Goal: Task Accomplishment & Management: Manage account settings

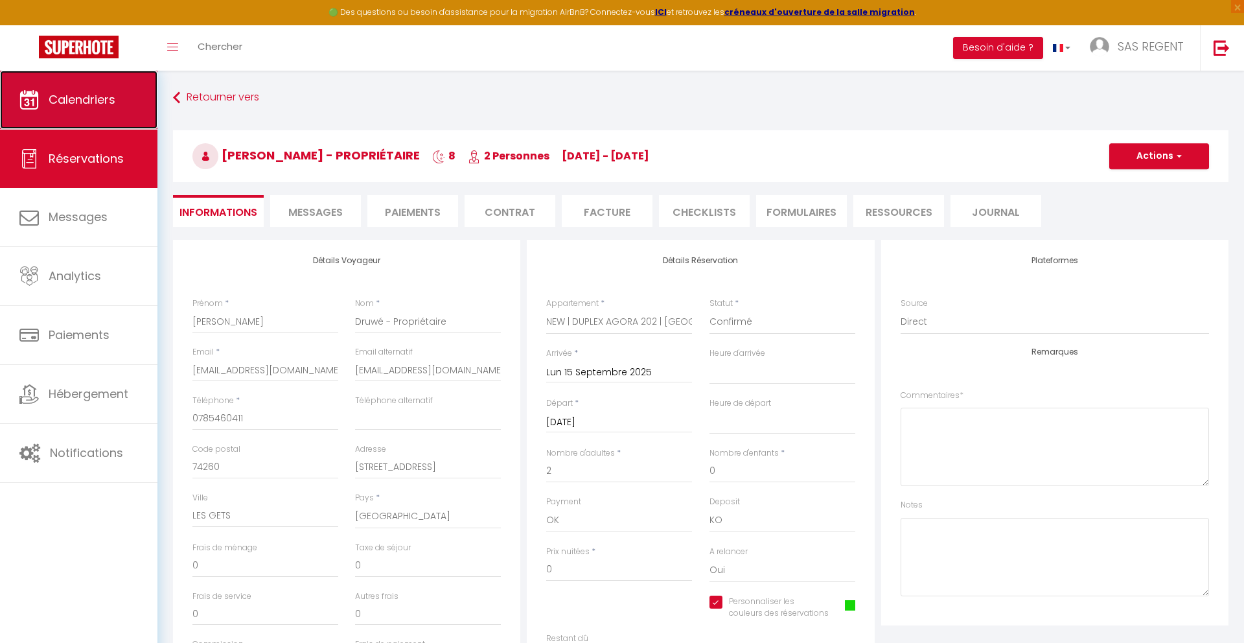
click at [106, 103] on span "Calendriers" at bounding box center [82, 99] width 67 height 16
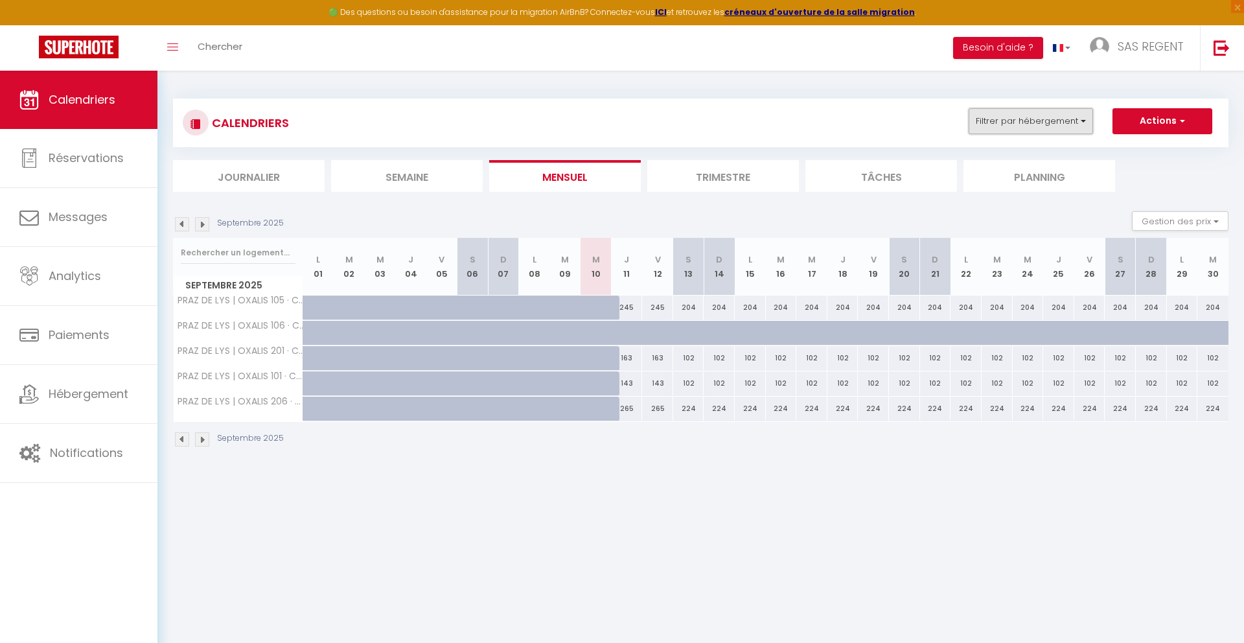
click at [1053, 125] on button "Filtrer par hébergement" at bounding box center [1030, 121] width 124 height 26
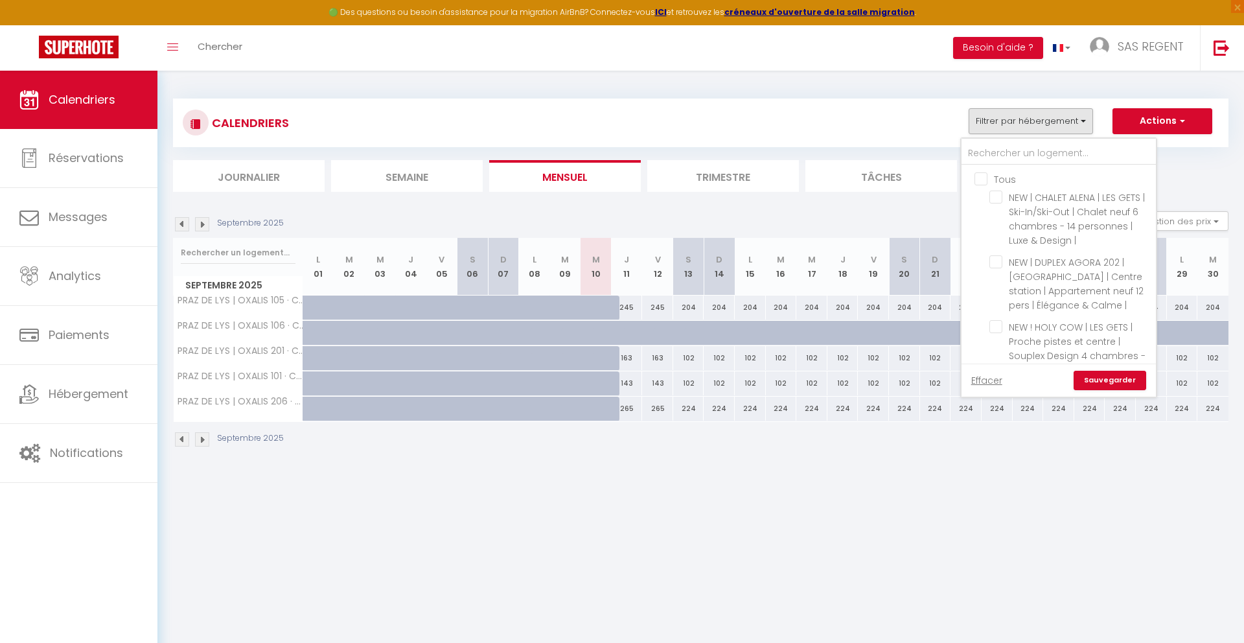
click at [987, 176] on input "Tous" at bounding box center [1071, 178] width 194 height 13
checkbox input "true"
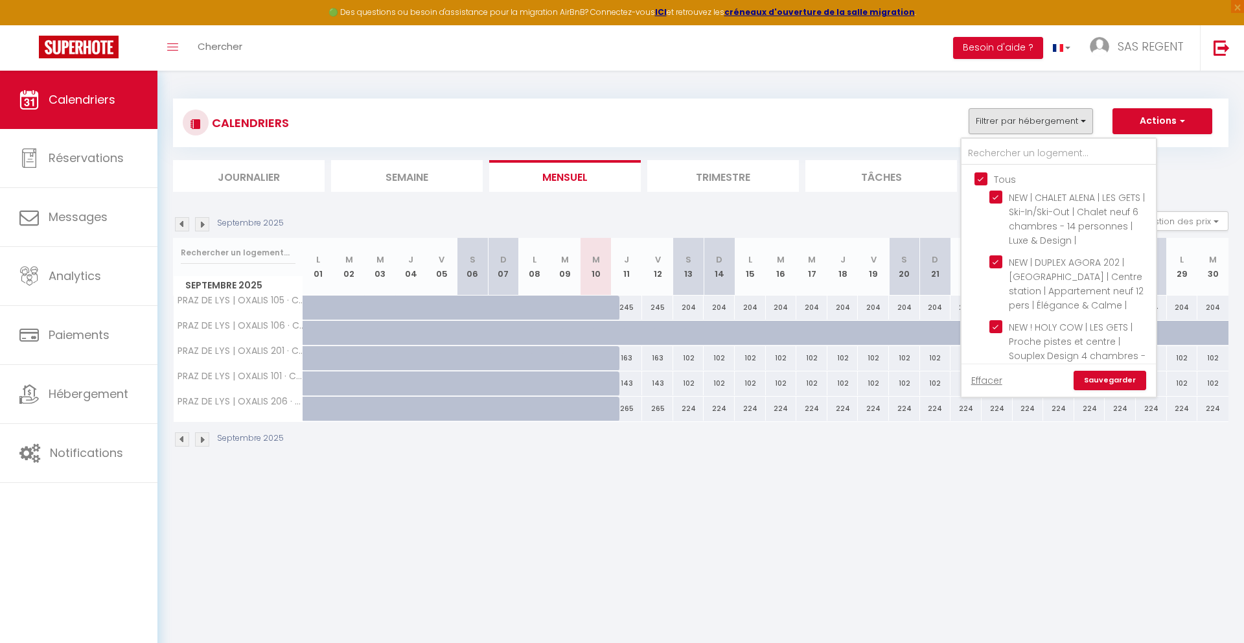
checkbox input "true"
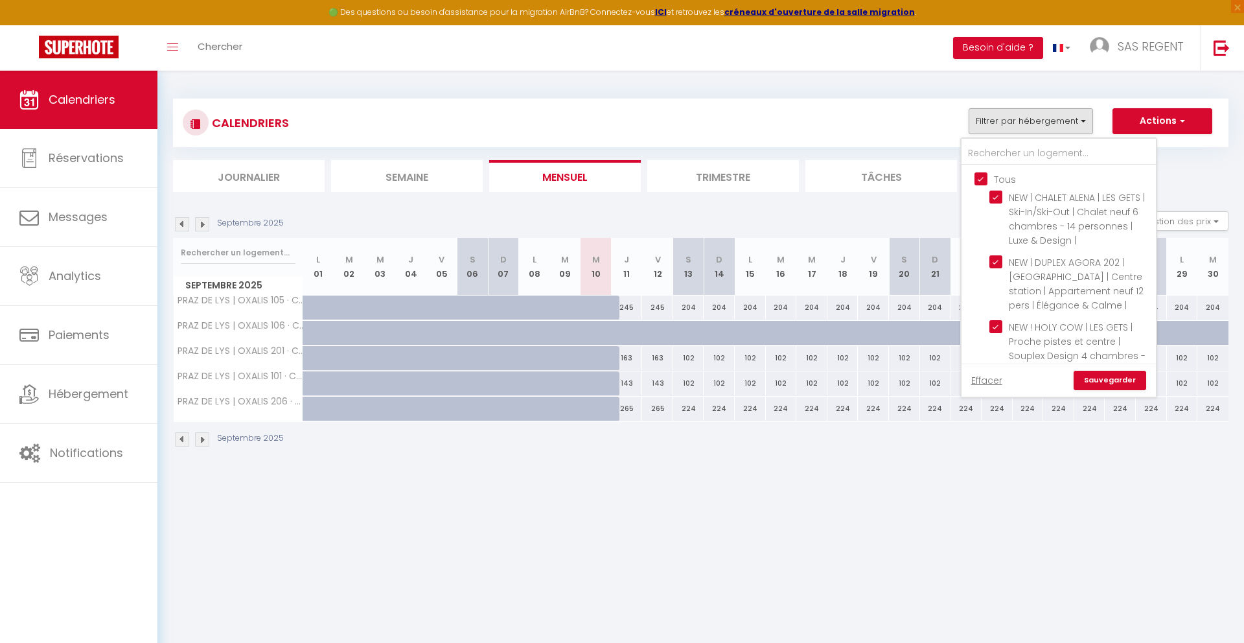
checkbox input "true"
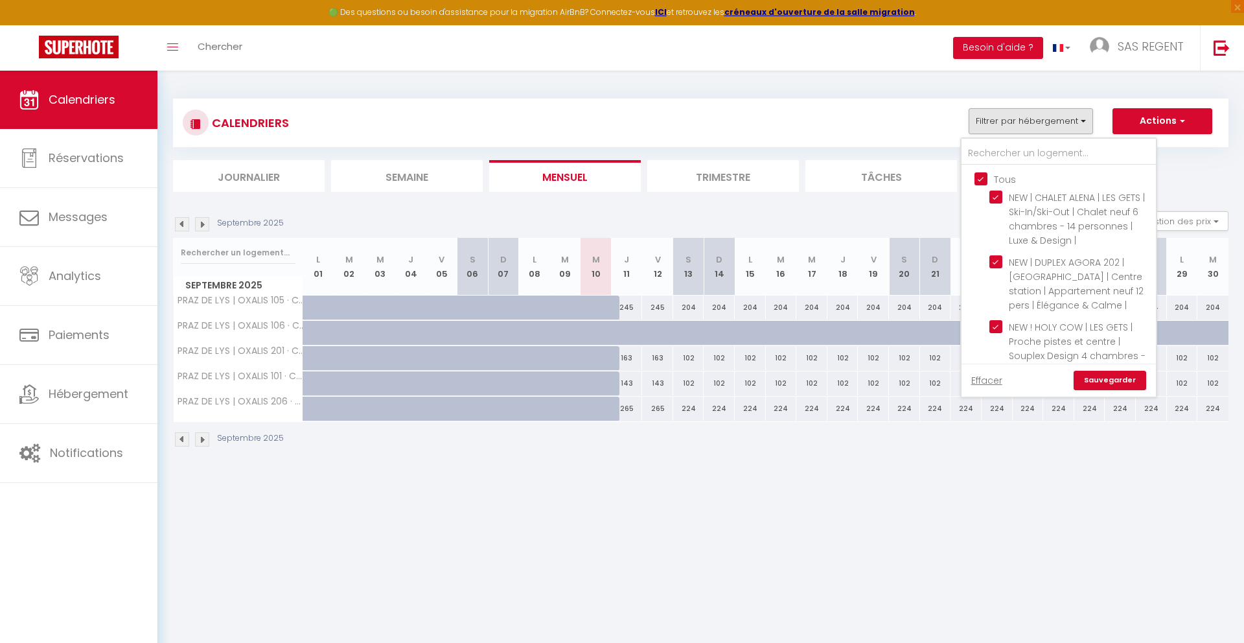
checkbox input "true"
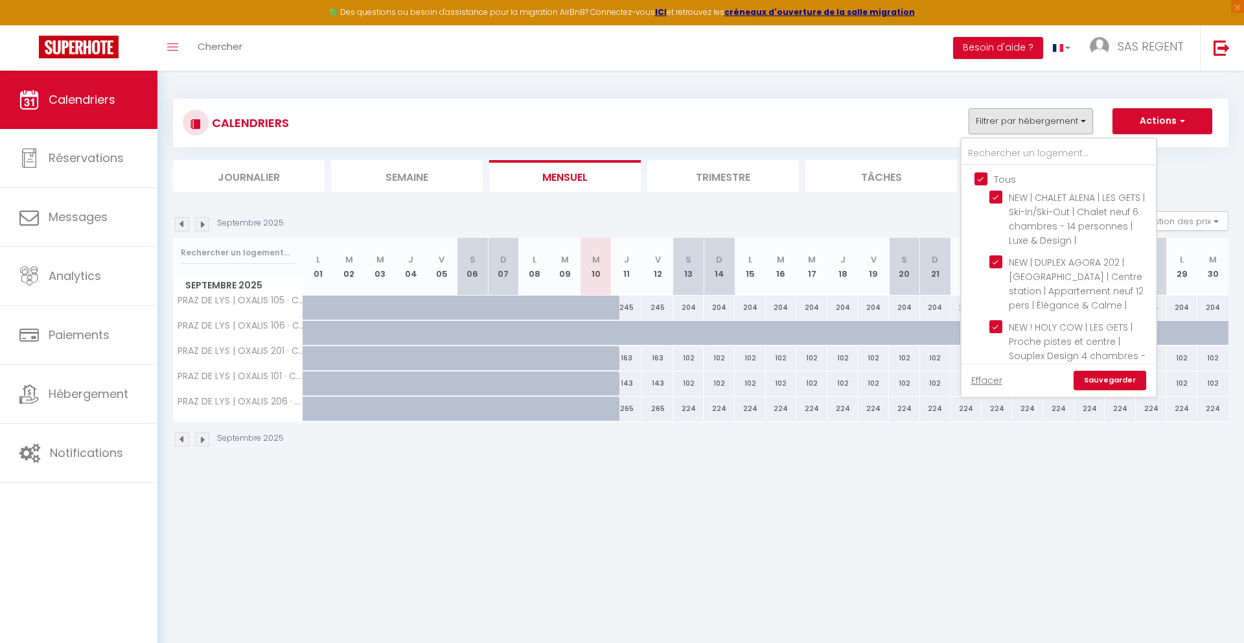
checkbox input "true"
click at [1088, 381] on link "Sauvegarder" at bounding box center [1109, 380] width 73 height 19
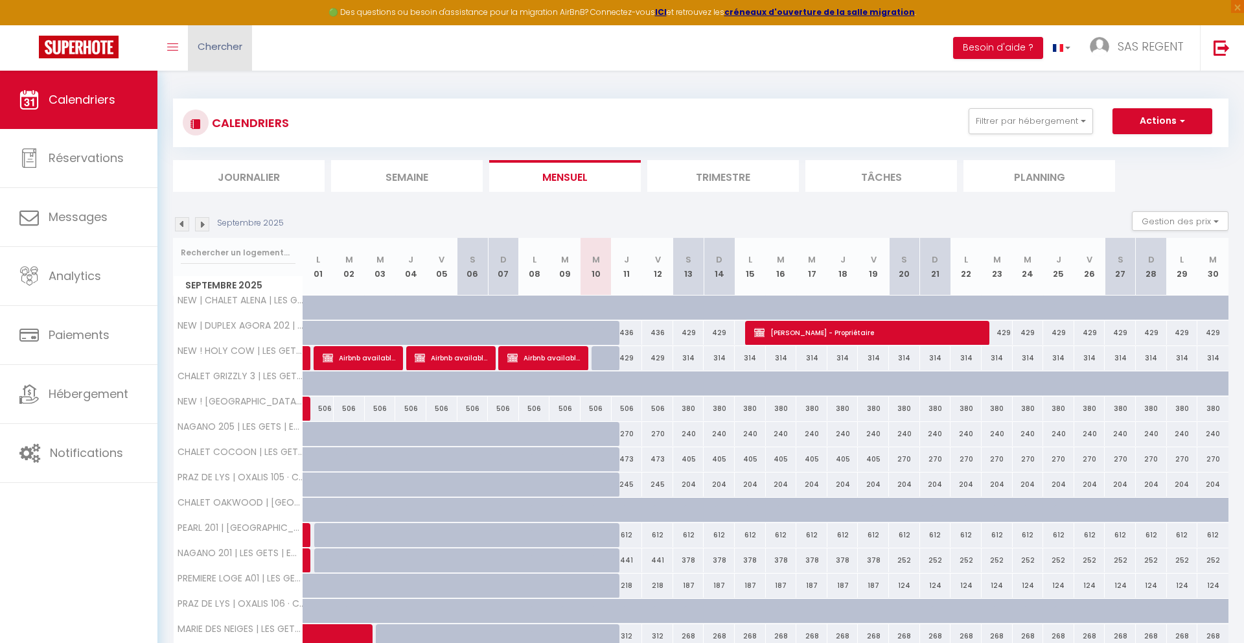
click at [227, 44] on span "Chercher" at bounding box center [220, 47] width 45 height 14
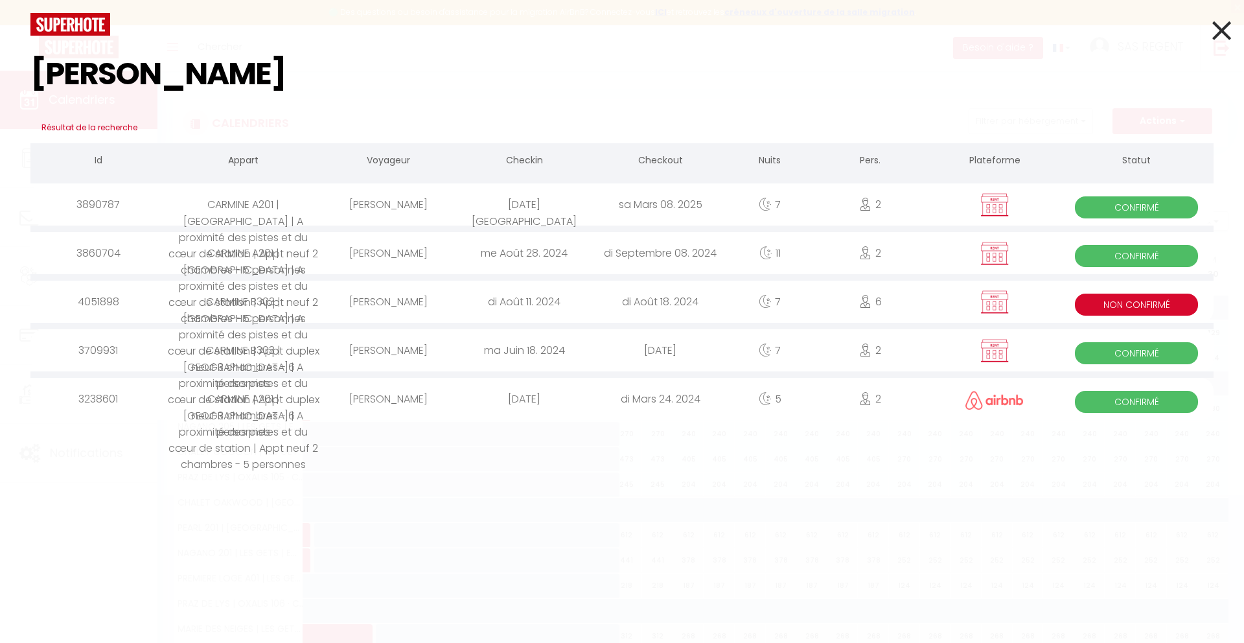
type input "[PERSON_NAME]"
click at [1221, 27] on icon at bounding box center [1221, 30] width 19 height 32
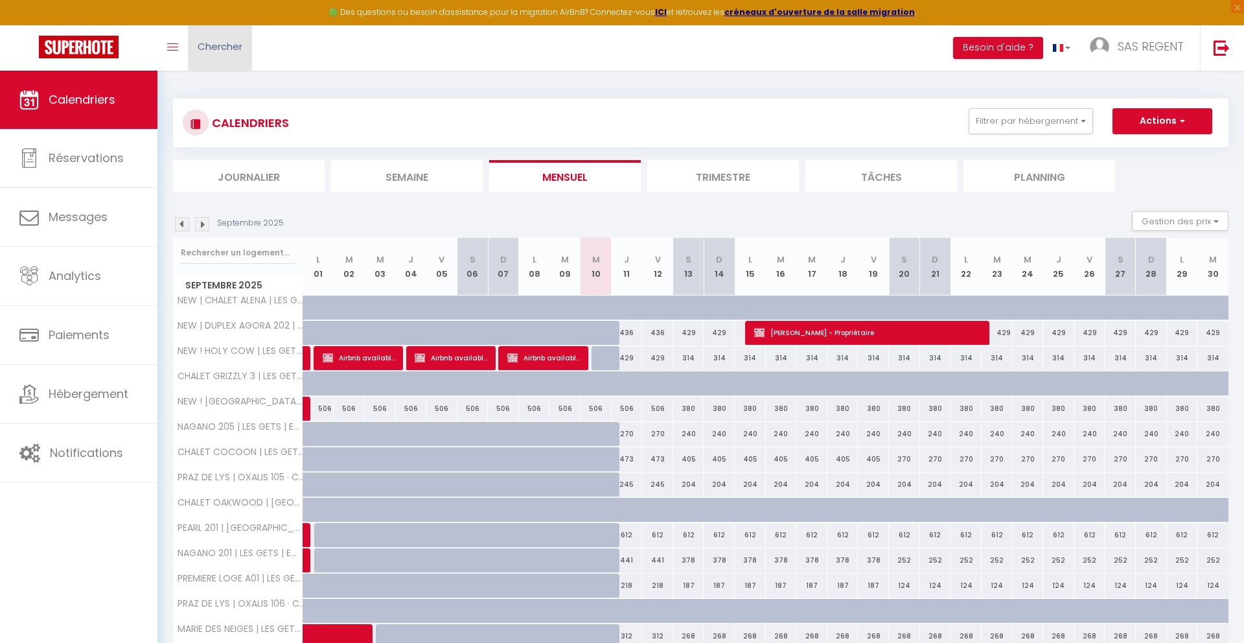
click at [225, 46] on span "Chercher" at bounding box center [220, 47] width 45 height 14
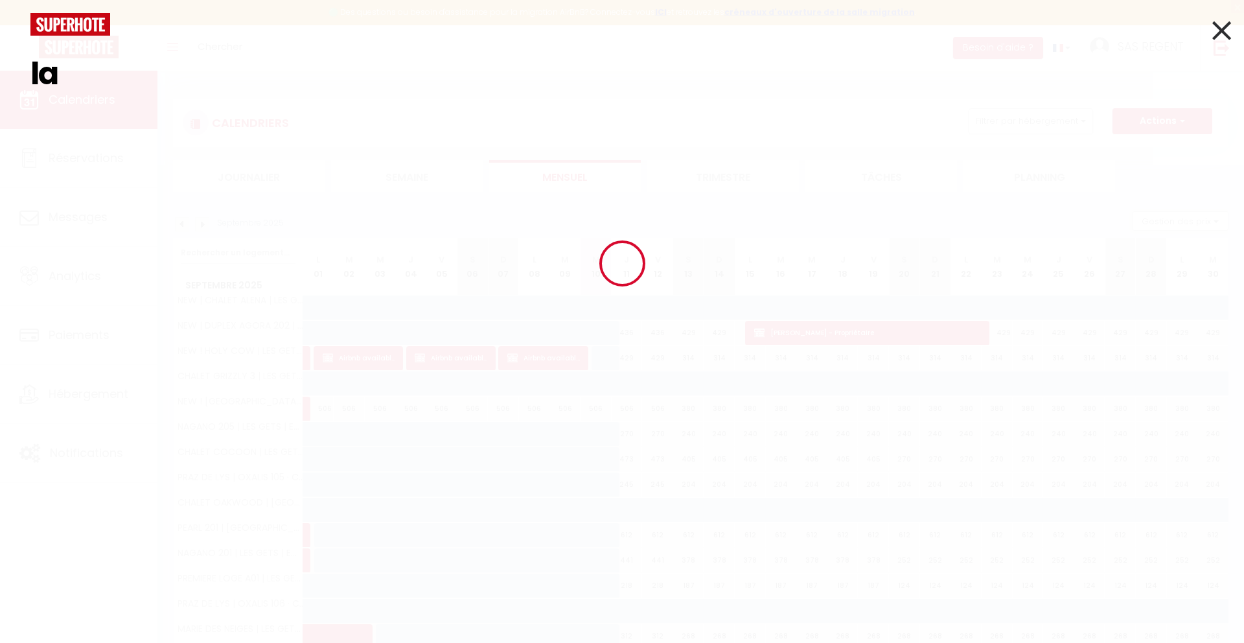
type input "l"
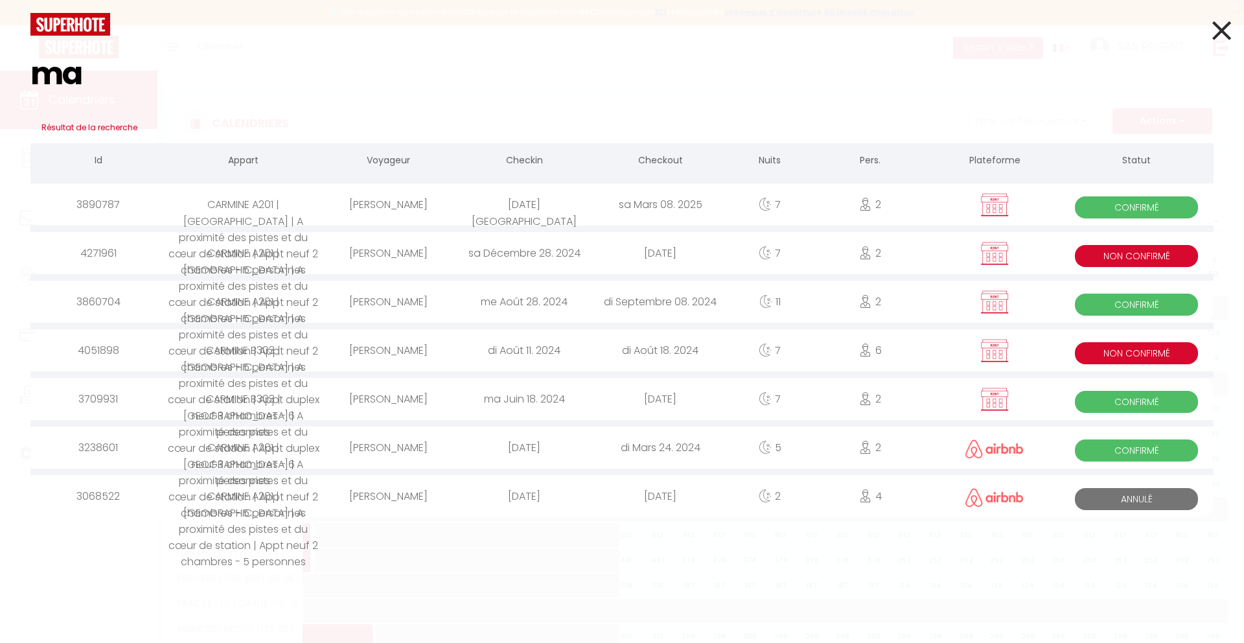
type input "m"
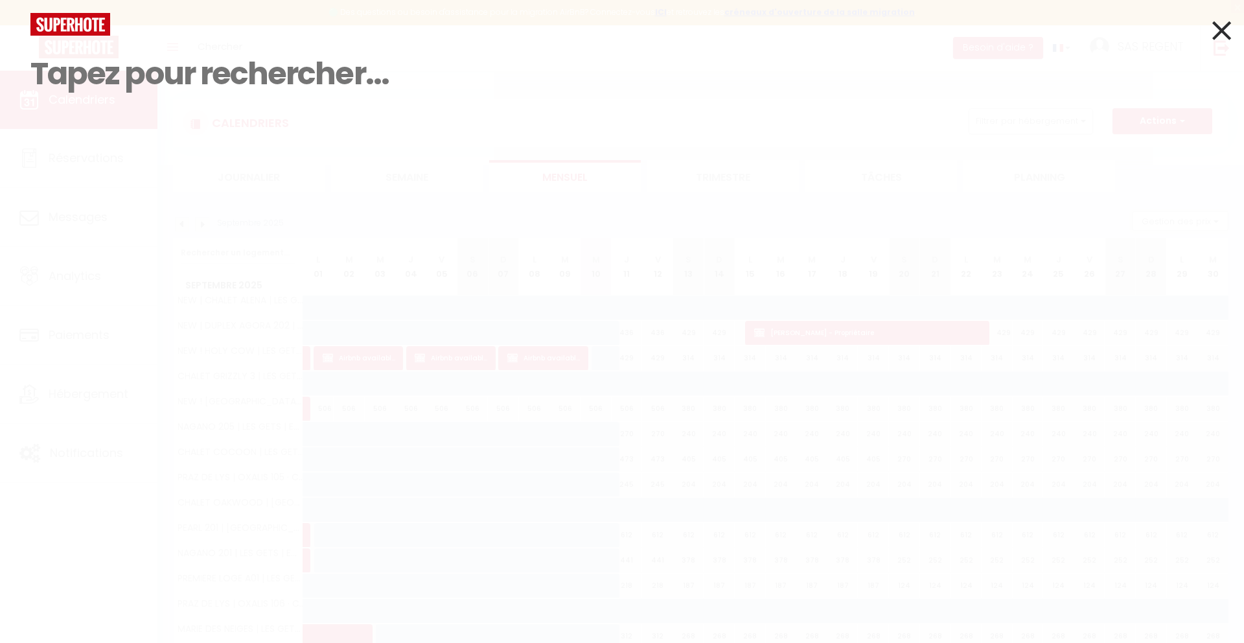
click at [1224, 34] on icon at bounding box center [1221, 30] width 19 height 32
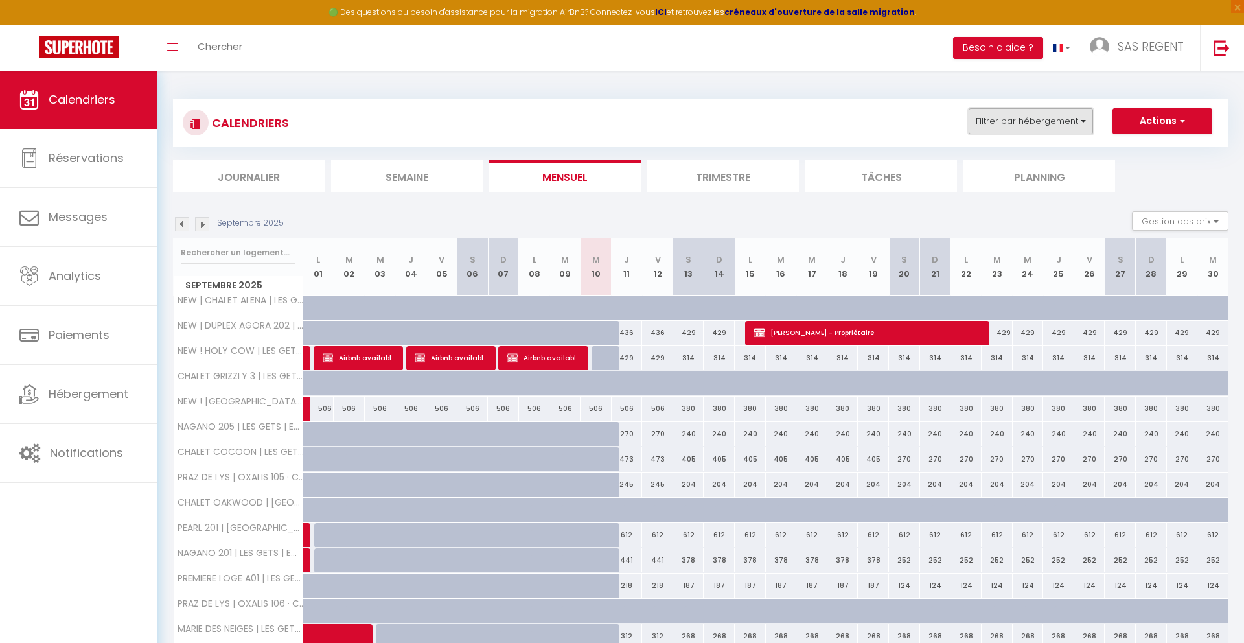
click at [1074, 121] on button "Filtrer par hébergement" at bounding box center [1030, 121] width 124 height 26
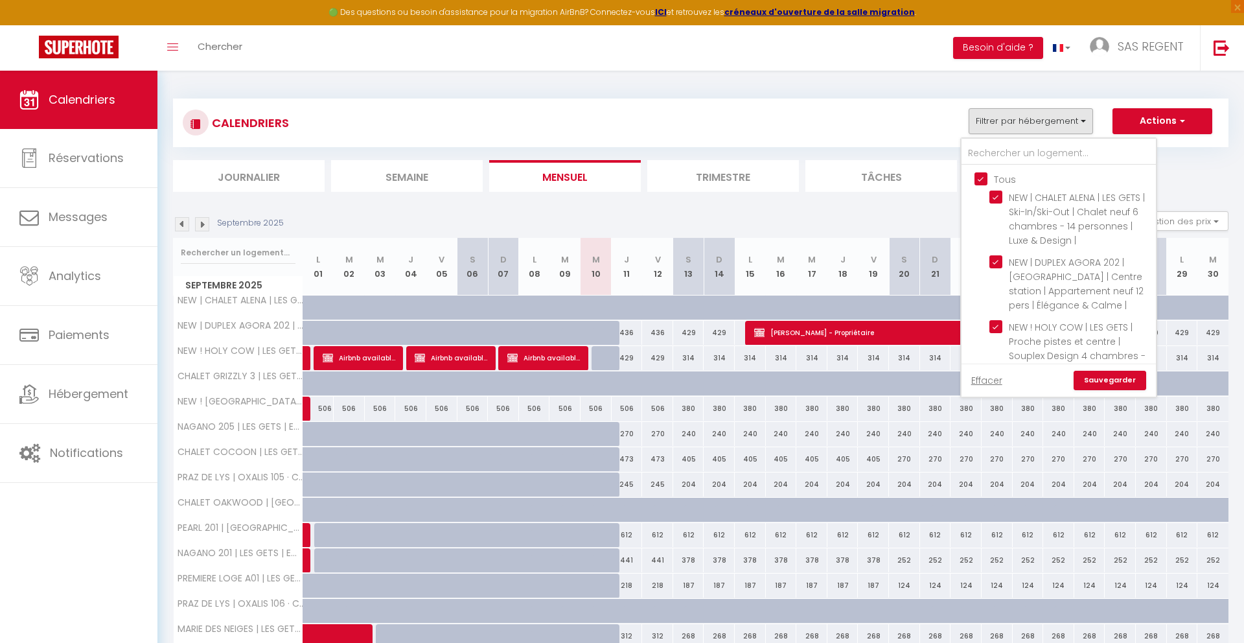
click at [979, 176] on input "Tous" at bounding box center [1071, 178] width 194 height 13
checkbox input "false"
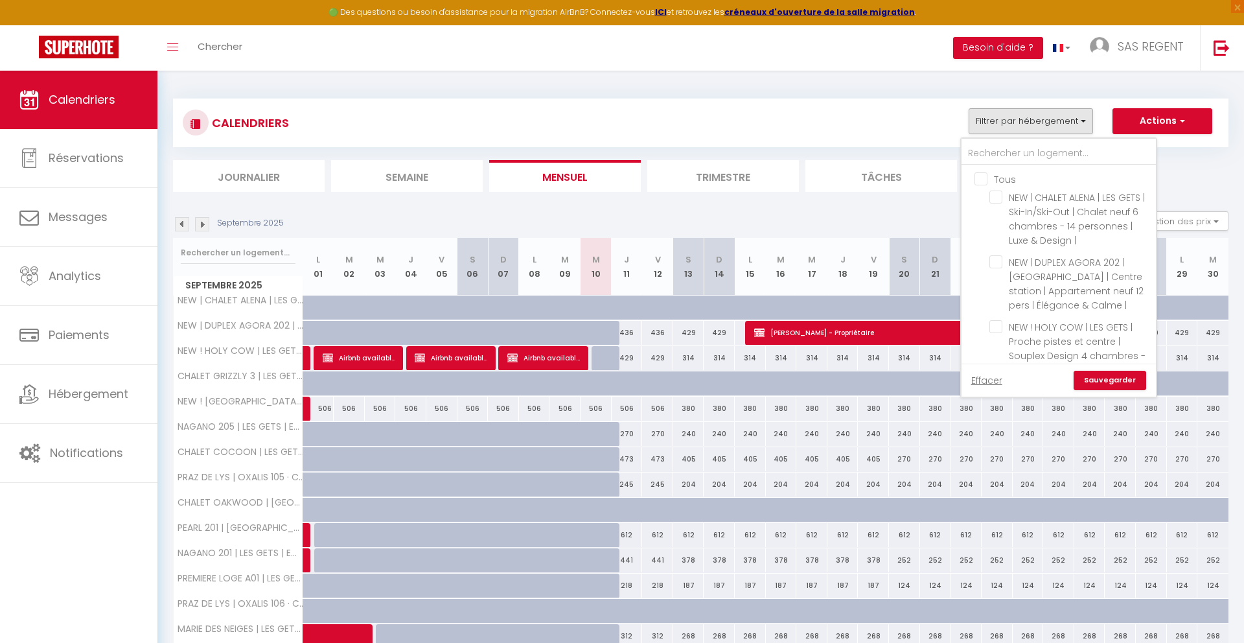
checkbox input "false"
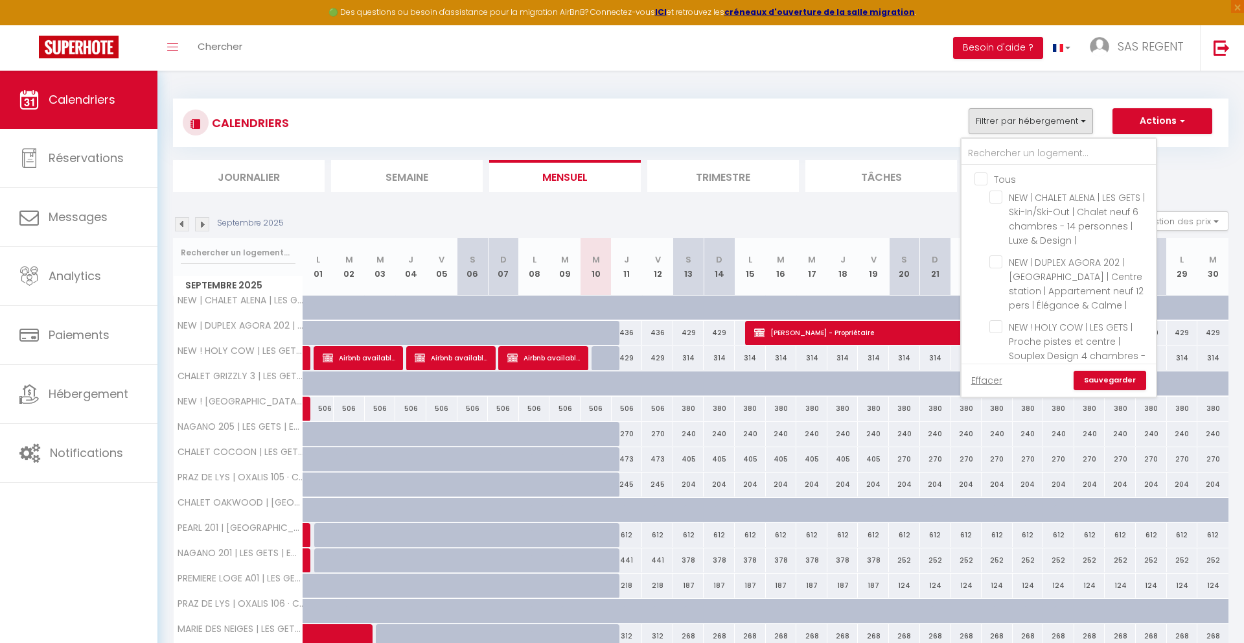
checkbox input "false"
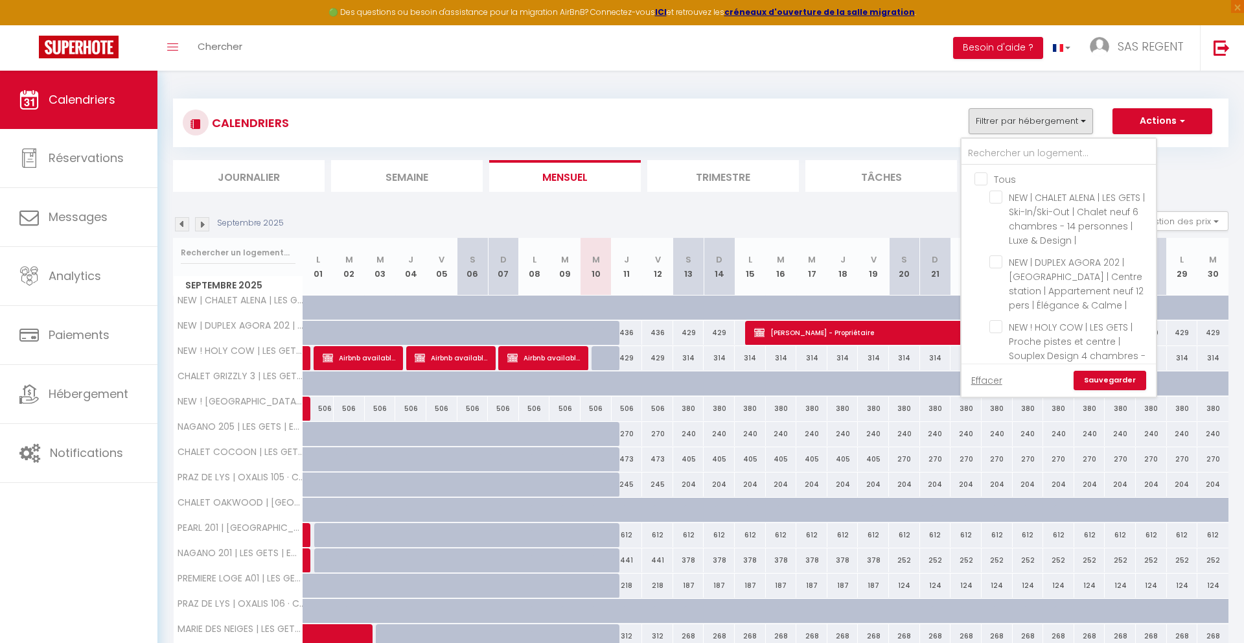
checkbox input "false"
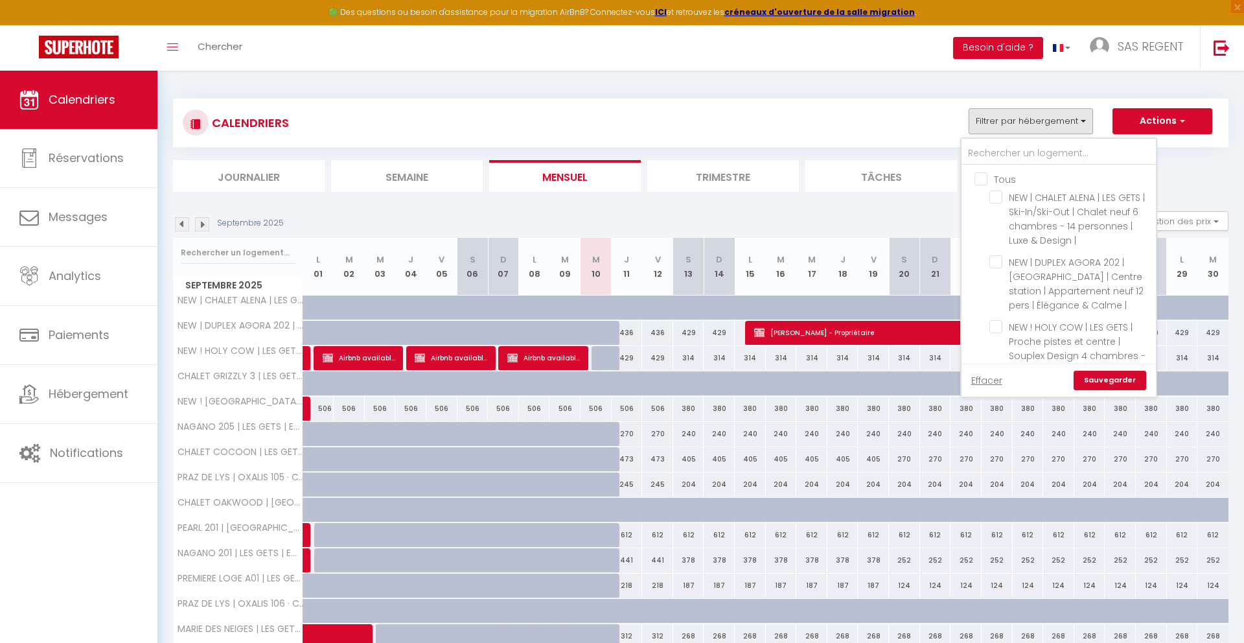
checkbox input "false"
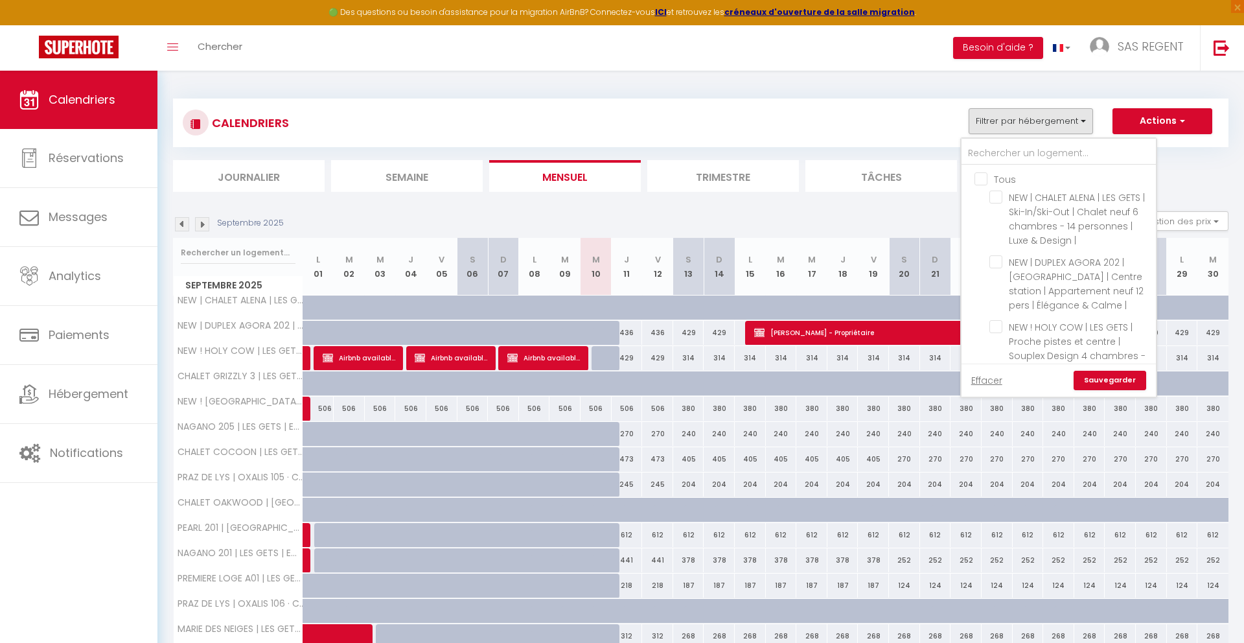
checkbox input "false"
click at [993, 148] on input "text" at bounding box center [1058, 153] width 194 height 23
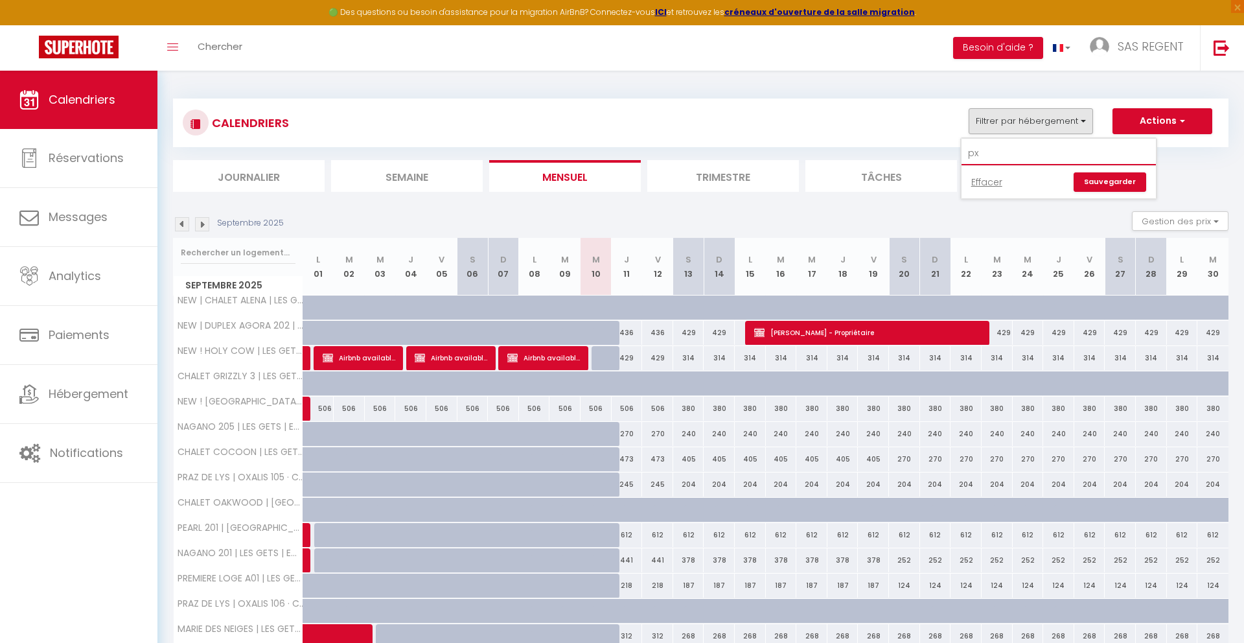
type input "p"
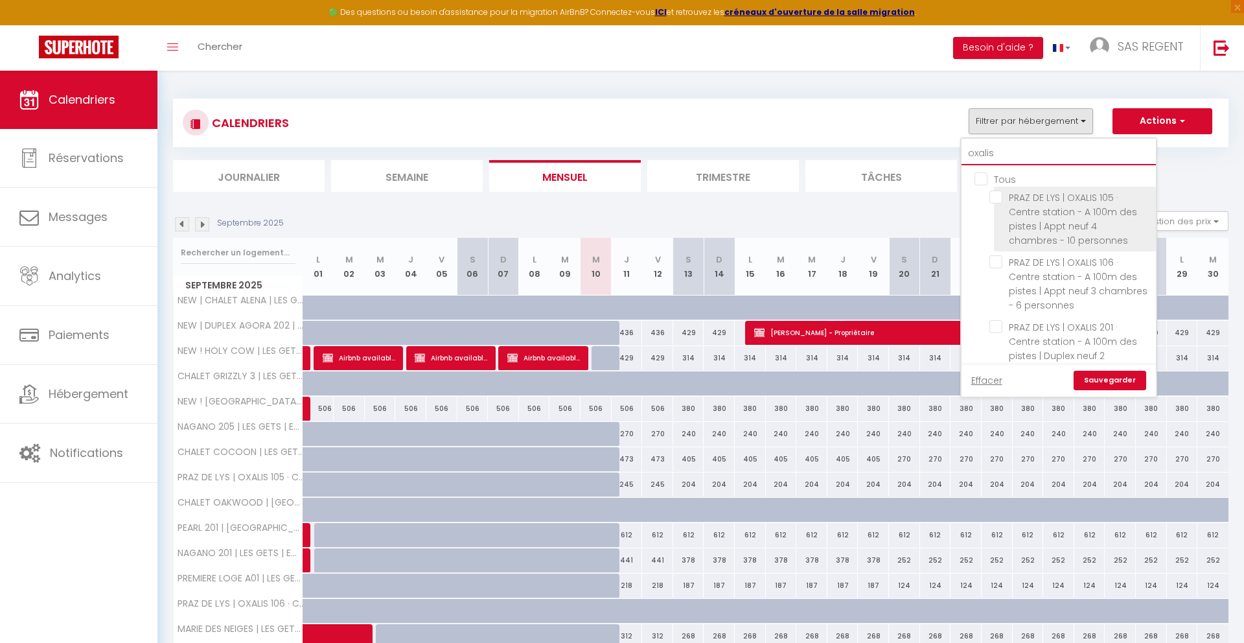
type input "oxalis"
click at [993, 197] on input "PRAZ DE LYS | OXALIS 105 · Centre station - A 100m des pistes | Appt neuf 4 cha…" at bounding box center [1070, 196] width 162 height 13
checkbox input "true"
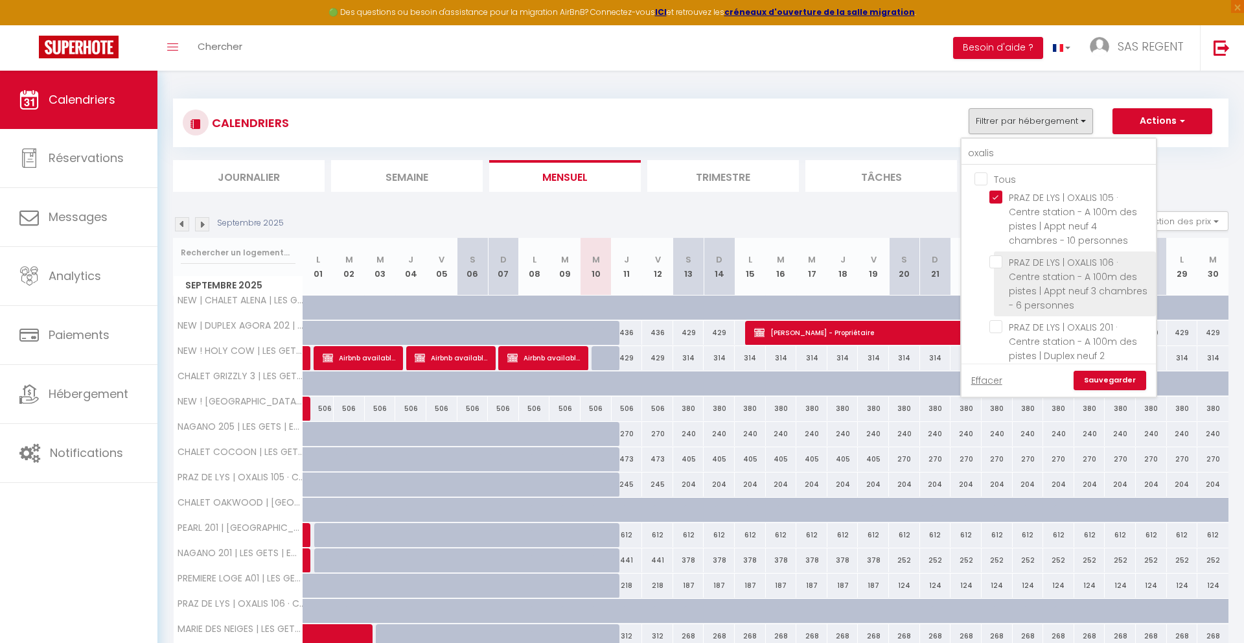
click at [992, 259] on input "PRAZ DE LYS | OXALIS 106 · Centre station - A 100m des pistes | Appt neuf 3 cha…" at bounding box center [1070, 261] width 162 height 13
checkbox input "true"
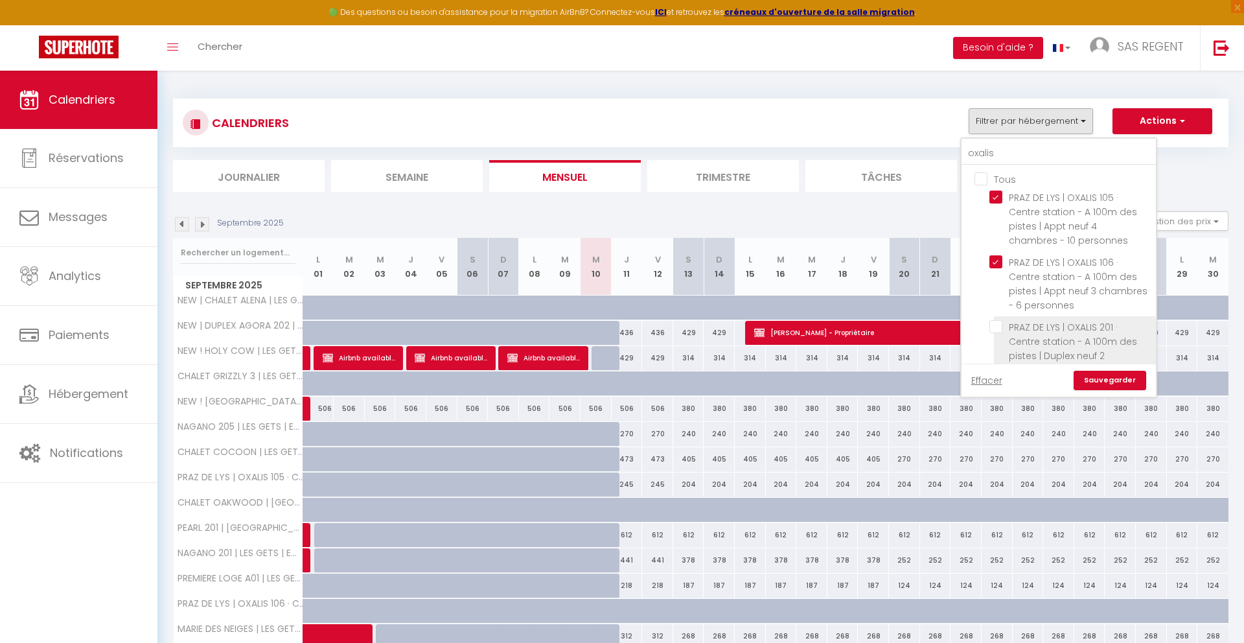
click at [994, 330] on input "PRAZ DE LYS | OXALIS 201 · Centre station - A 100m des pistes | Duplex neuf 2 c…" at bounding box center [1070, 326] width 162 height 13
checkbox input "true"
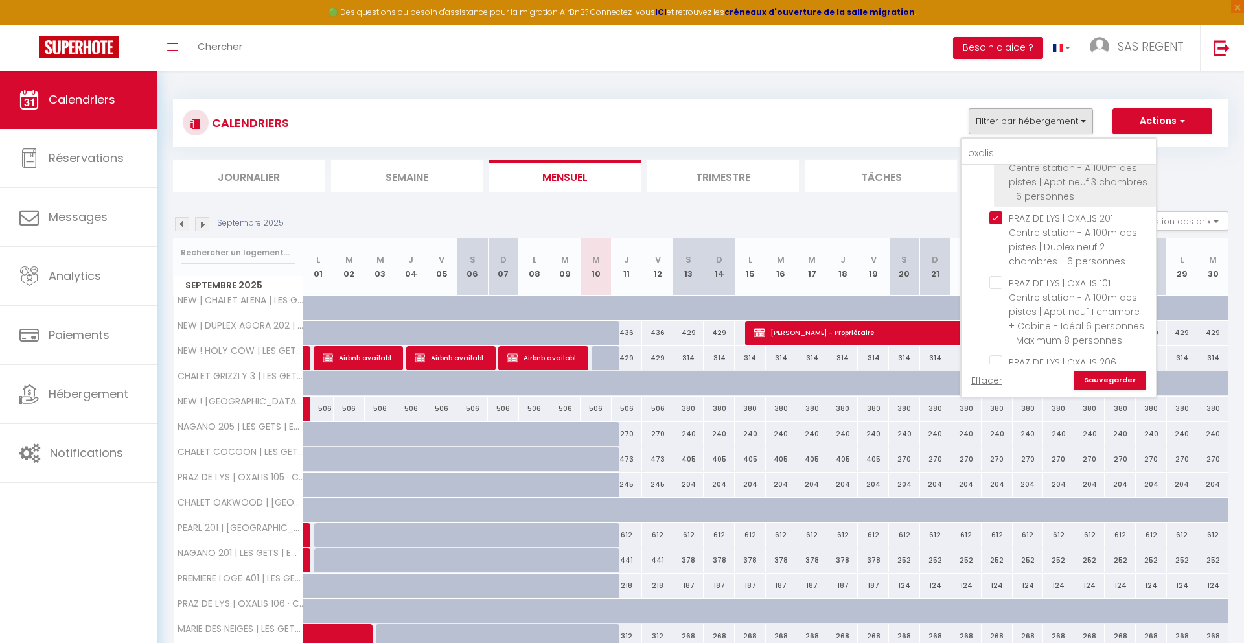
scroll to position [142, 0]
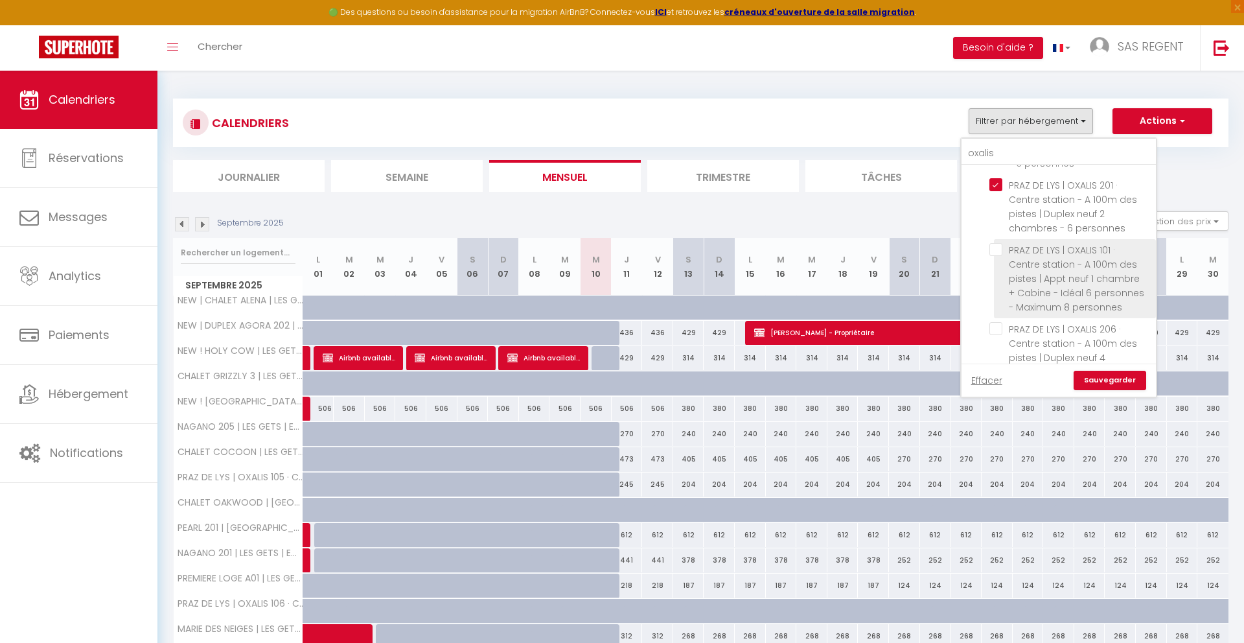
click at [998, 254] on input "PRAZ DE LYS | OXALIS 101 · Centre station - A 100m des pistes | Appt neuf 1 cha…" at bounding box center [1070, 249] width 162 height 13
checkbox input "true"
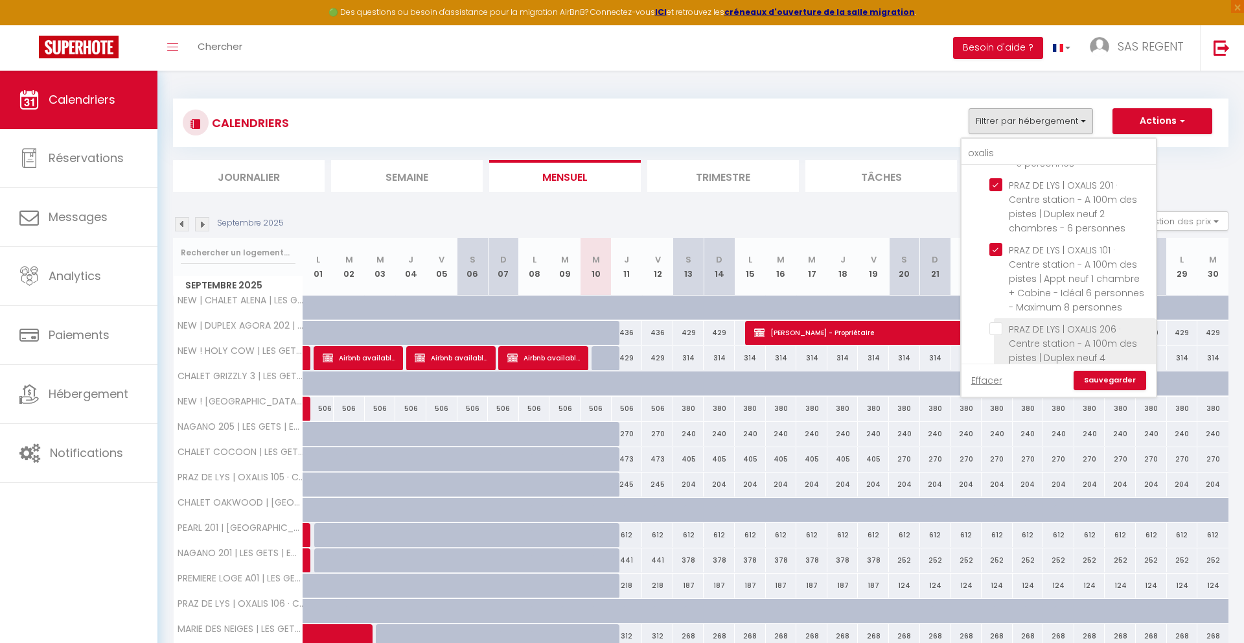
click at [994, 321] on li "PRAZ DE LYS | OXALIS 206 · Centre station - A 100m des pistes | Duplex neuf 4 c…" at bounding box center [1075, 350] width 162 height 65
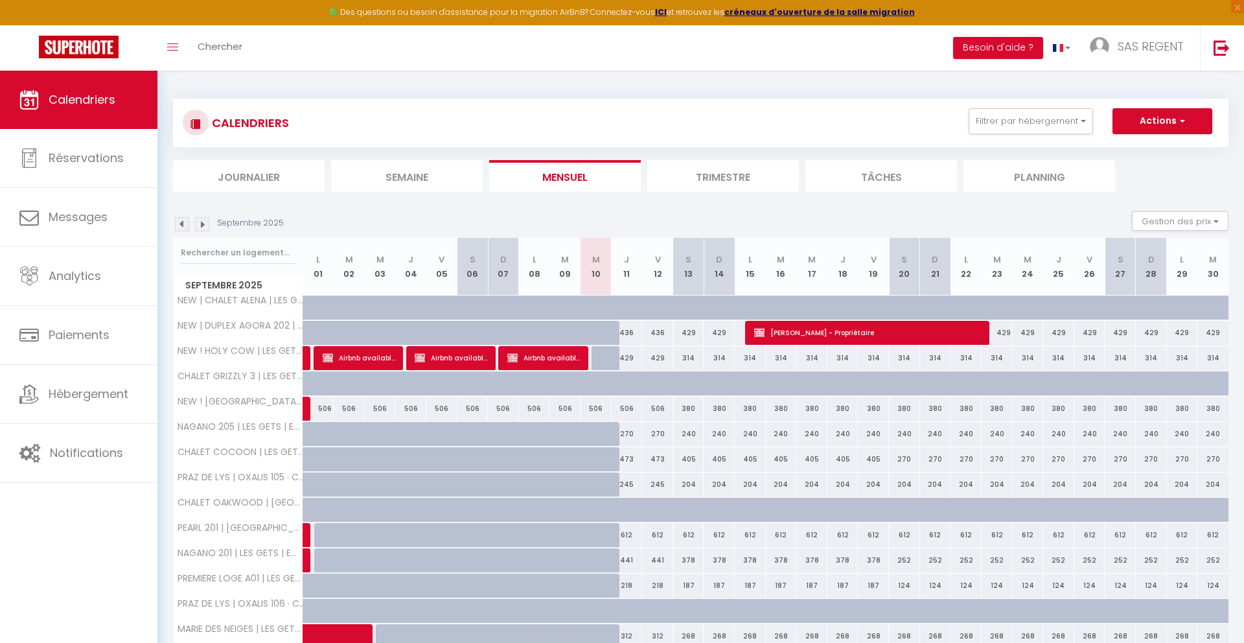
click at [1042, 138] on div "CALENDRIERS Filtrer par hébergement oxalis Tous PRAZ DE LYS | OXALIS 105 · Cent…" at bounding box center [700, 122] width 1055 height 49
click at [1046, 124] on button "Filtrer par hébergement" at bounding box center [1030, 121] width 124 height 26
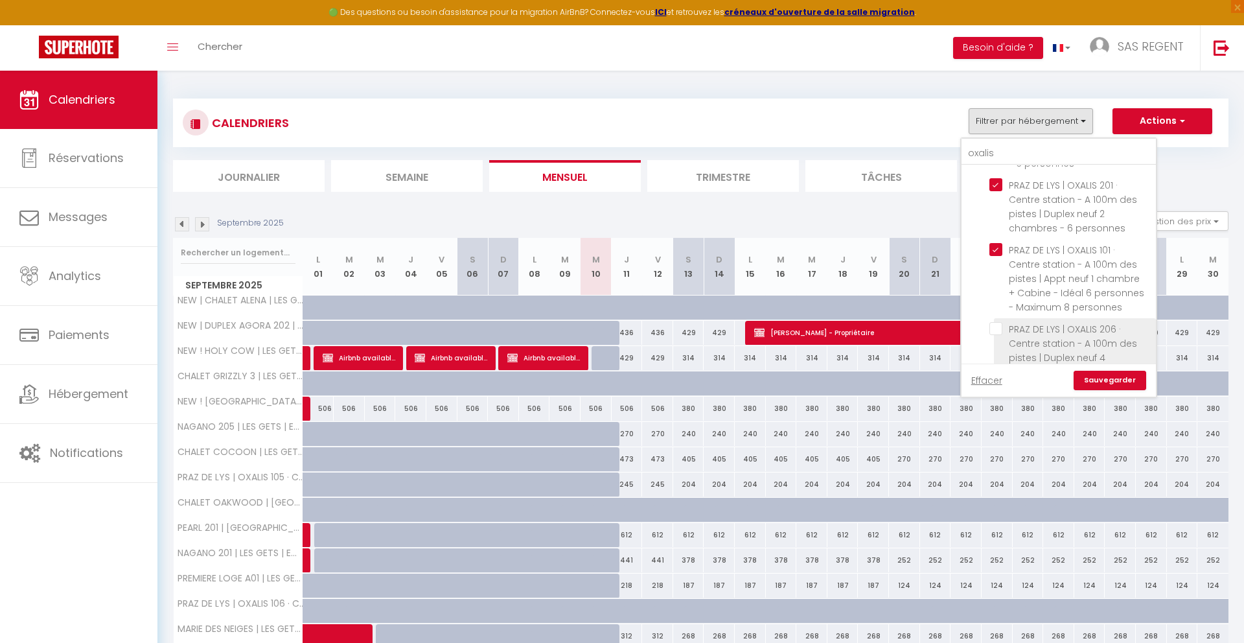
click at [1002, 332] on input "PRAZ DE LYS | OXALIS 206 · Centre station - A 100m des pistes | Duplex neuf 4 c…" at bounding box center [1070, 328] width 162 height 13
checkbox input "true"
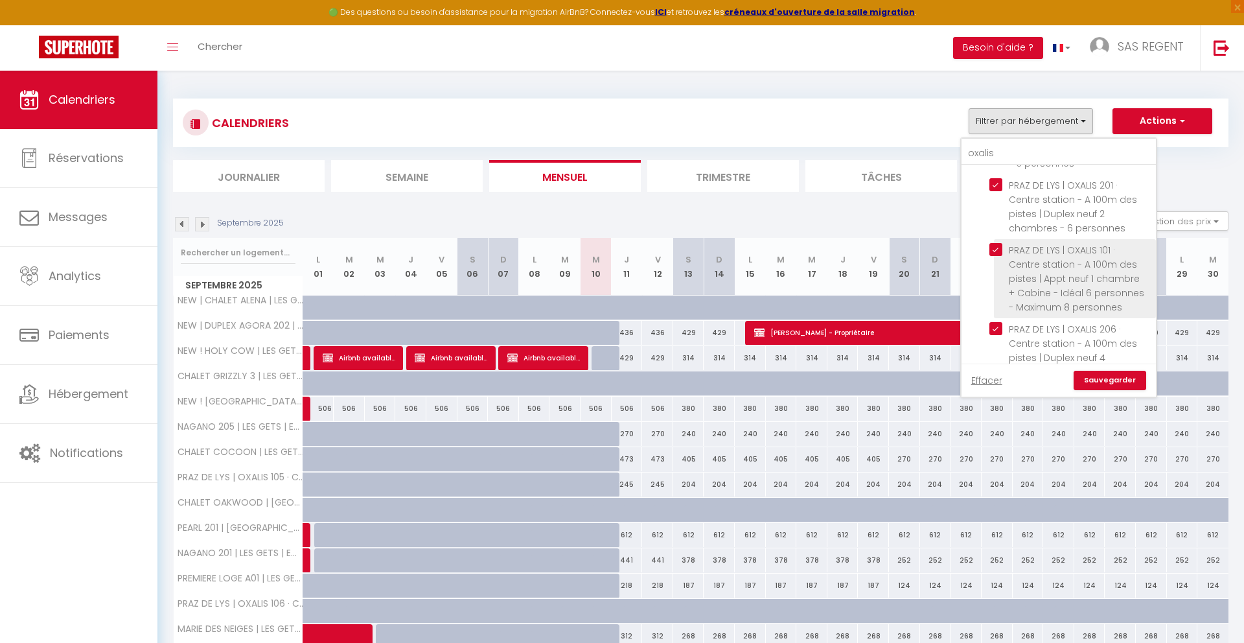
scroll to position [168, 0]
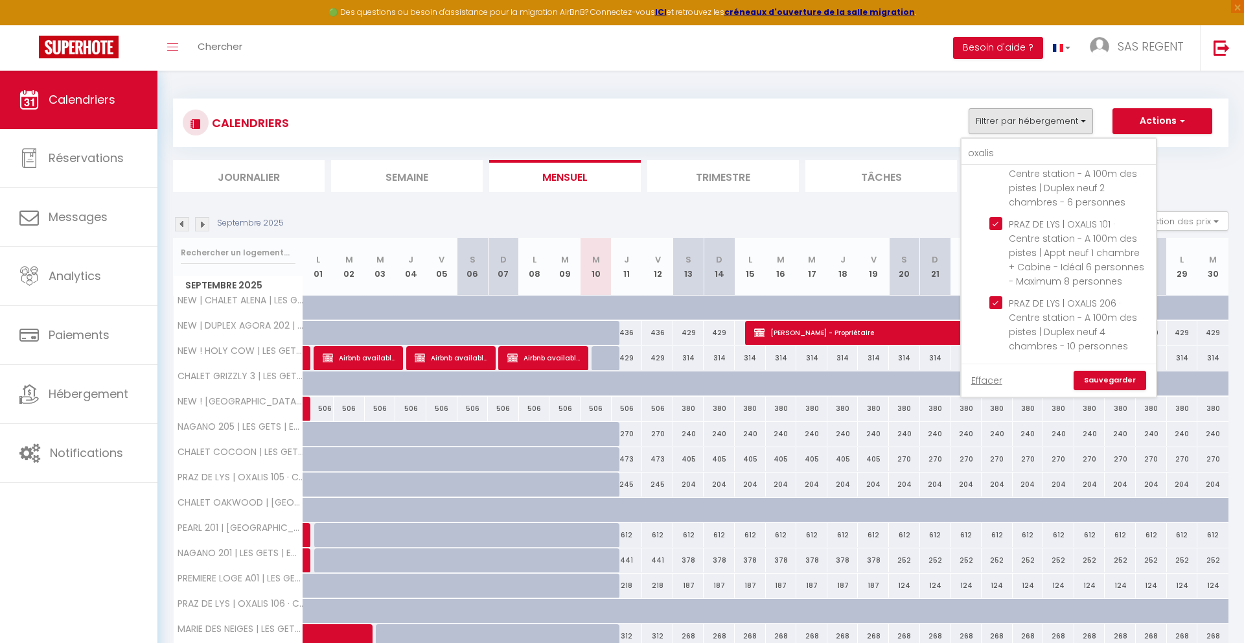
click at [1104, 383] on link "Sauvegarder" at bounding box center [1109, 380] width 73 height 19
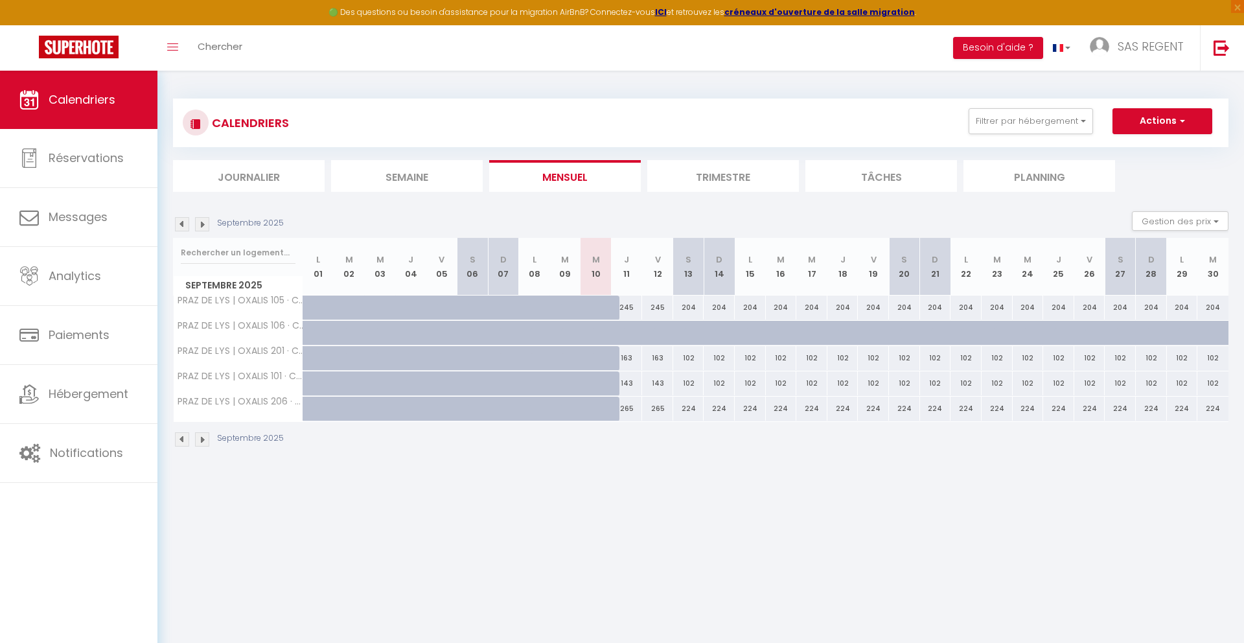
click at [206, 224] on img at bounding box center [202, 224] width 14 height 14
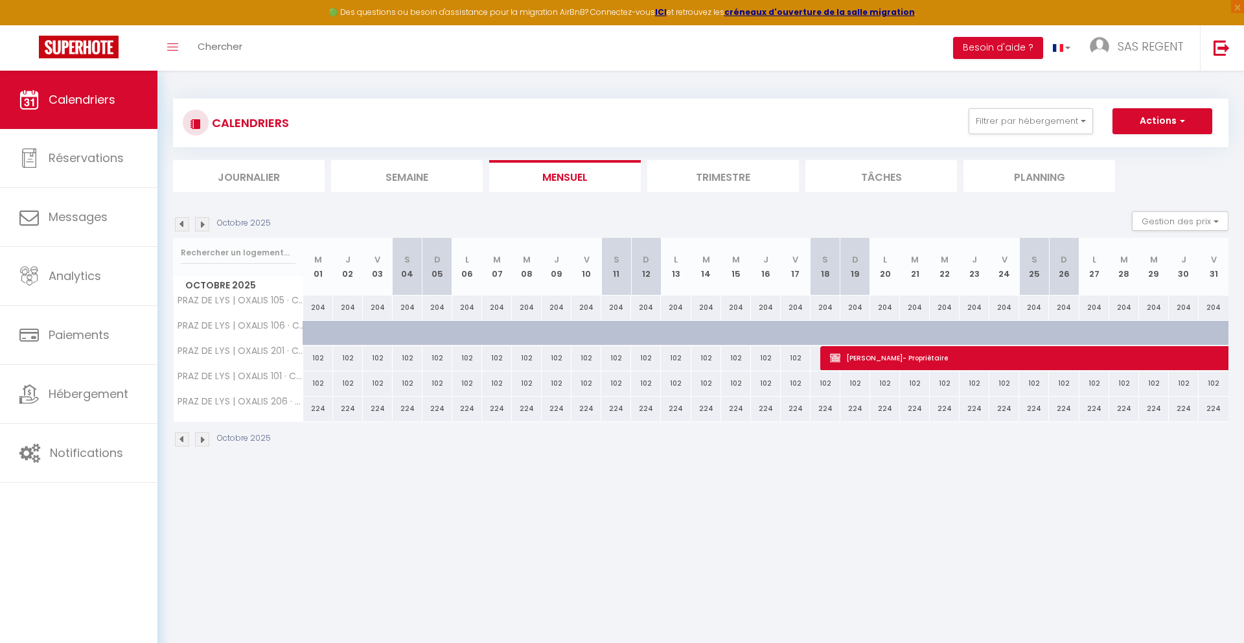
click at [206, 224] on img at bounding box center [202, 224] width 14 height 14
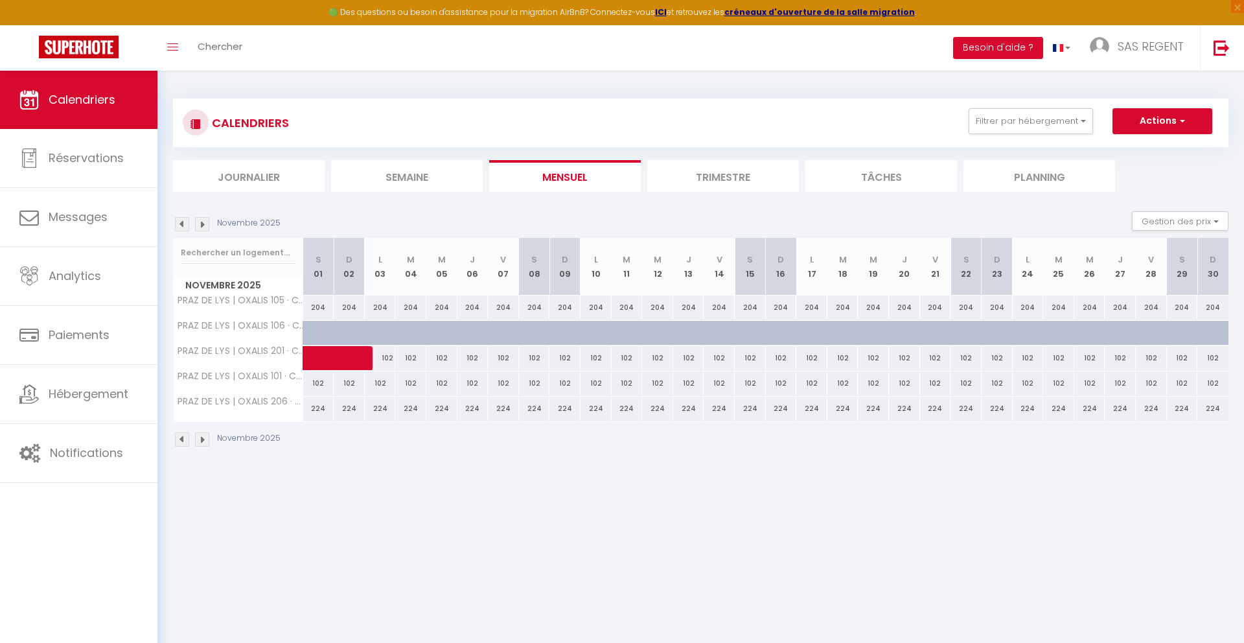
click at [206, 224] on img at bounding box center [202, 224] width 14 height 14
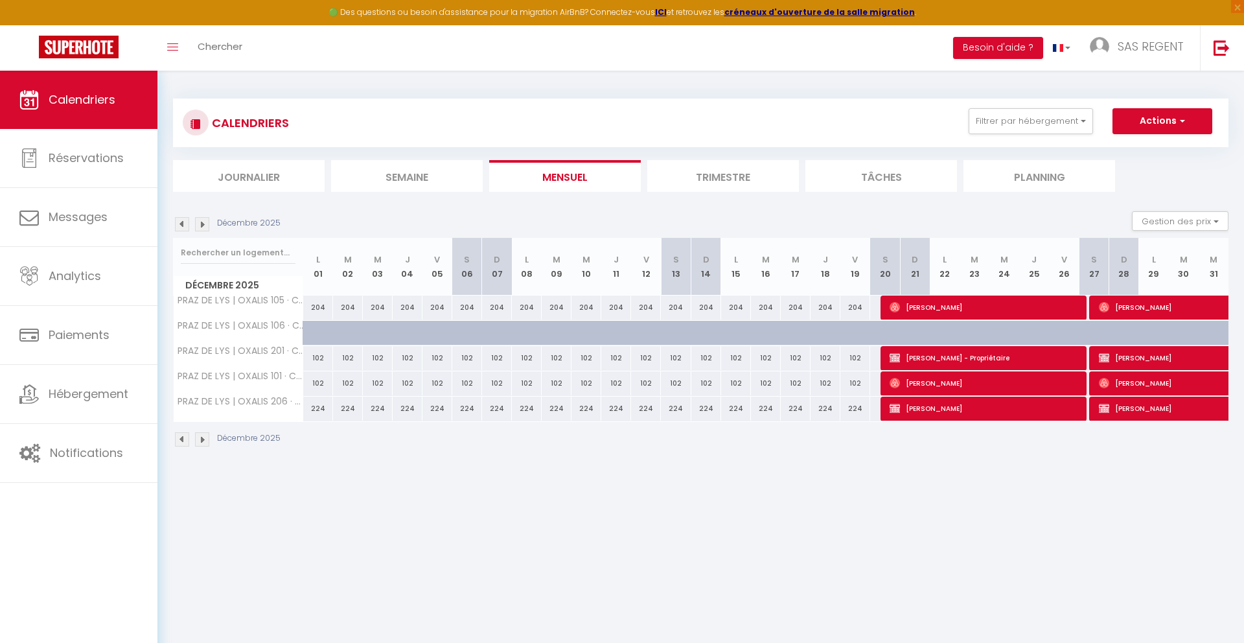
click at [206, 222] on img at bounding box center [202, 224] width 14 height 14
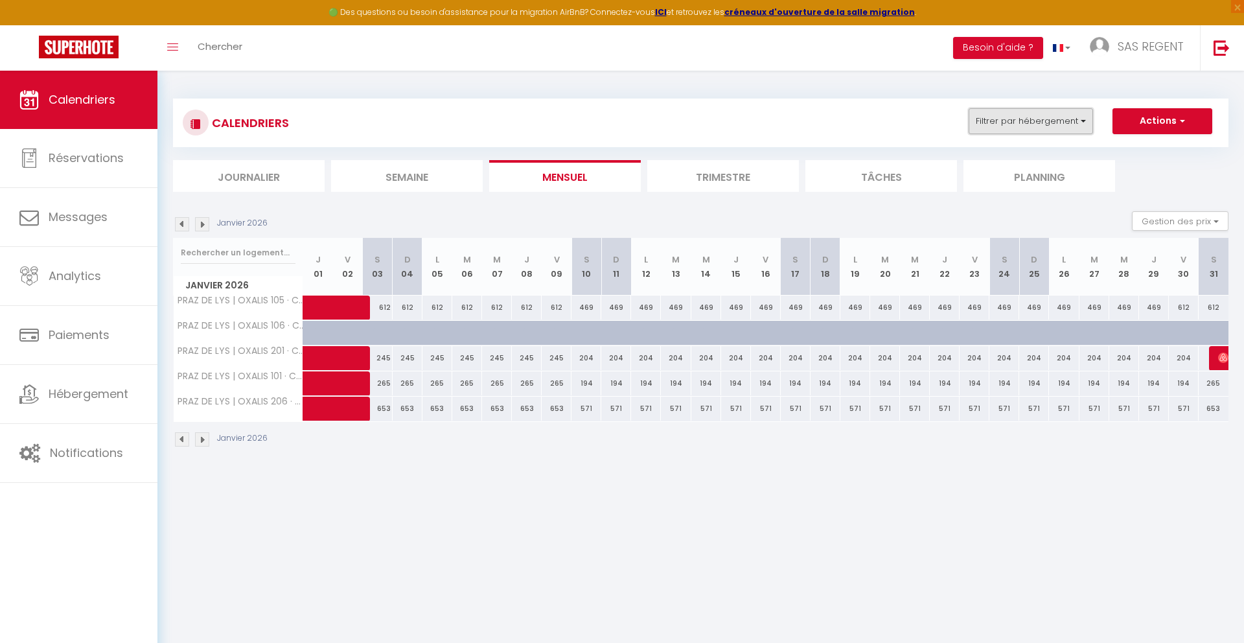
click at [1046, 119] on button "Filtrer par hébergement" at bounding box center [1030, 121] width 124 height 26
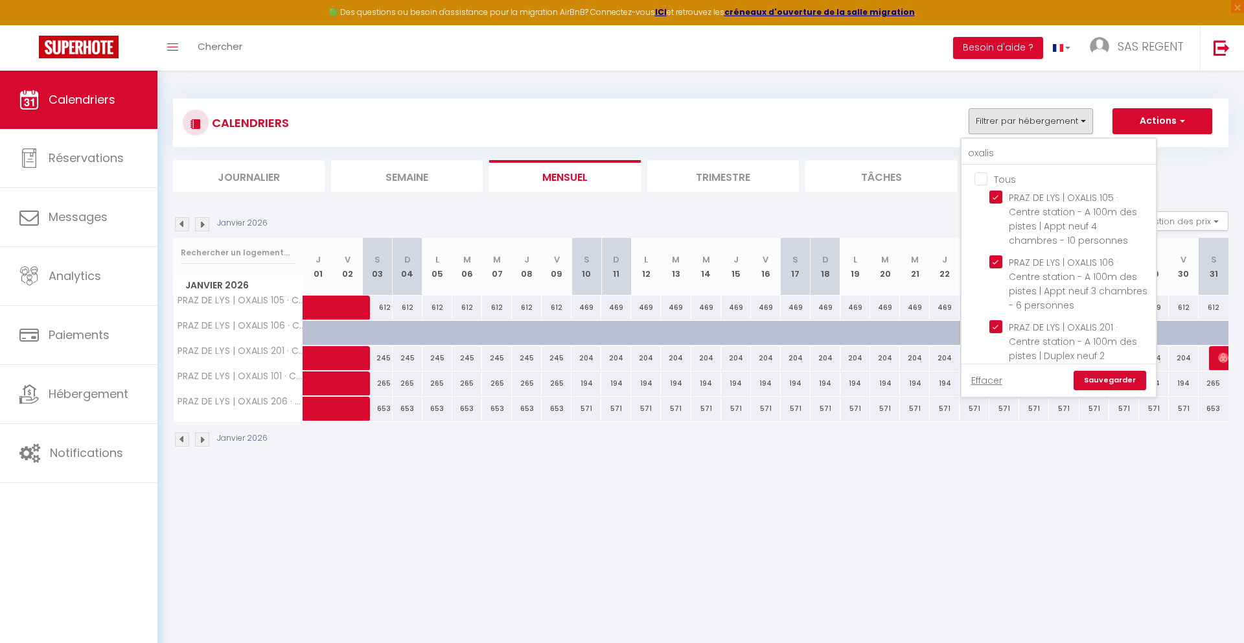
click at [1003, 178] on input "Tous" at bounding box center [1071, 178] width 194 height 13
checkbox input "true"
click at [1038, 152] on input "oxalis" at bounding box center [1058, 153] width 194 height 23
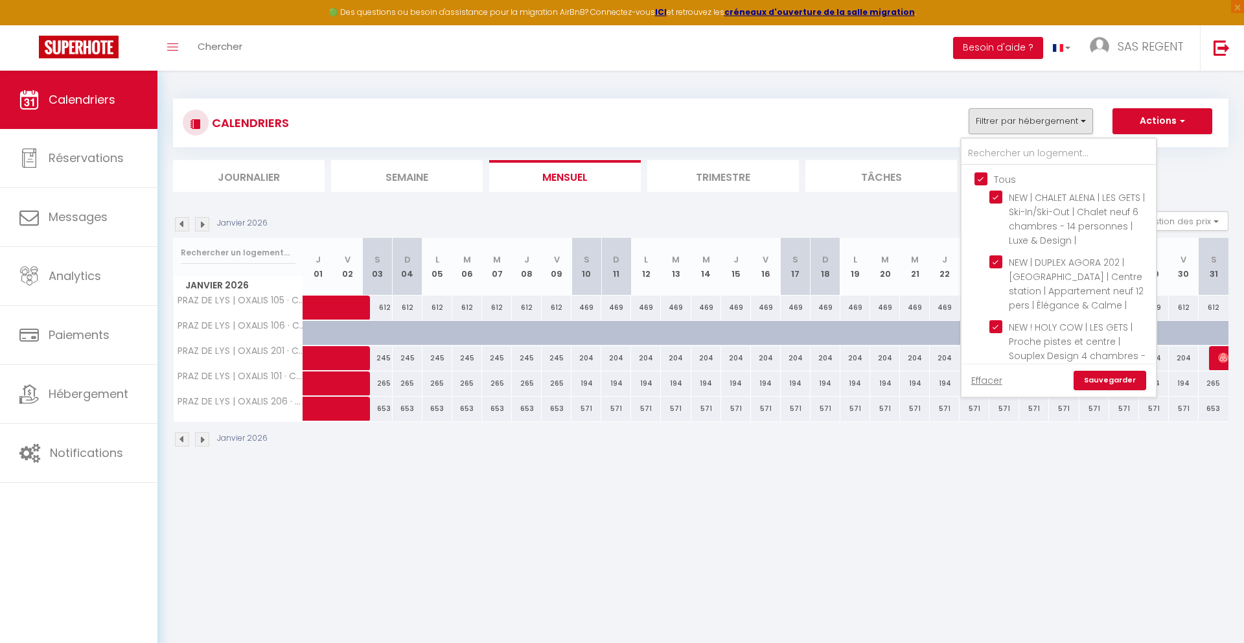
click at [1115, 380] on link "Sauvegarder" at bounding box center [1109, 380] width 73 height 19
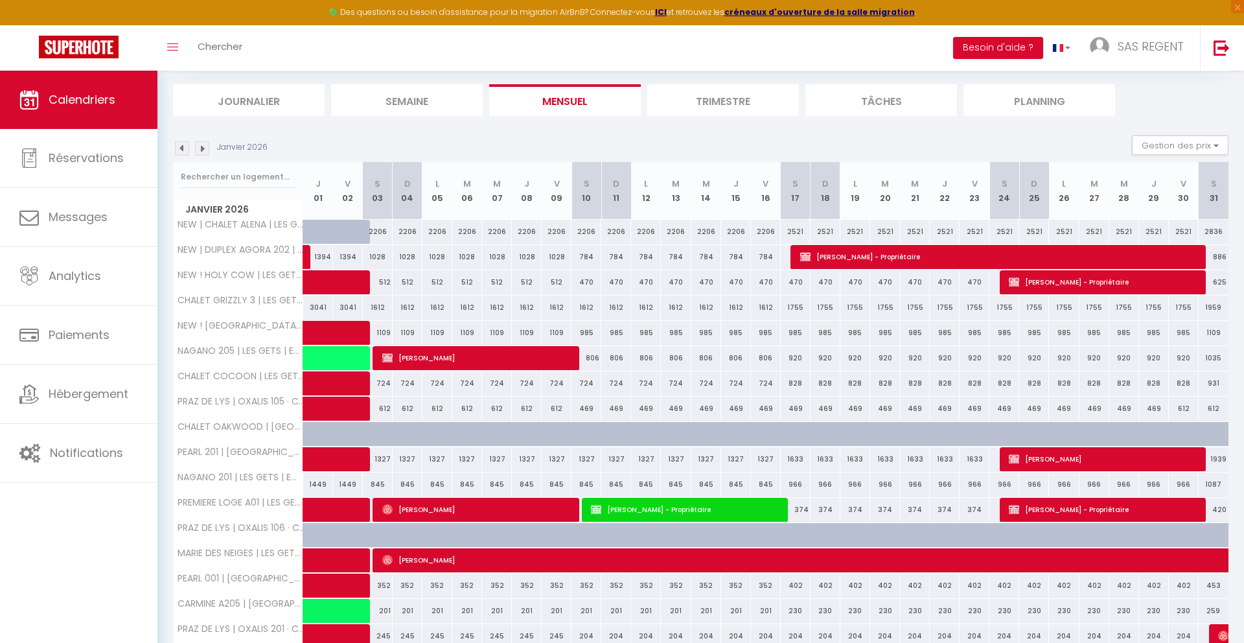
scroll to position [76, 0]
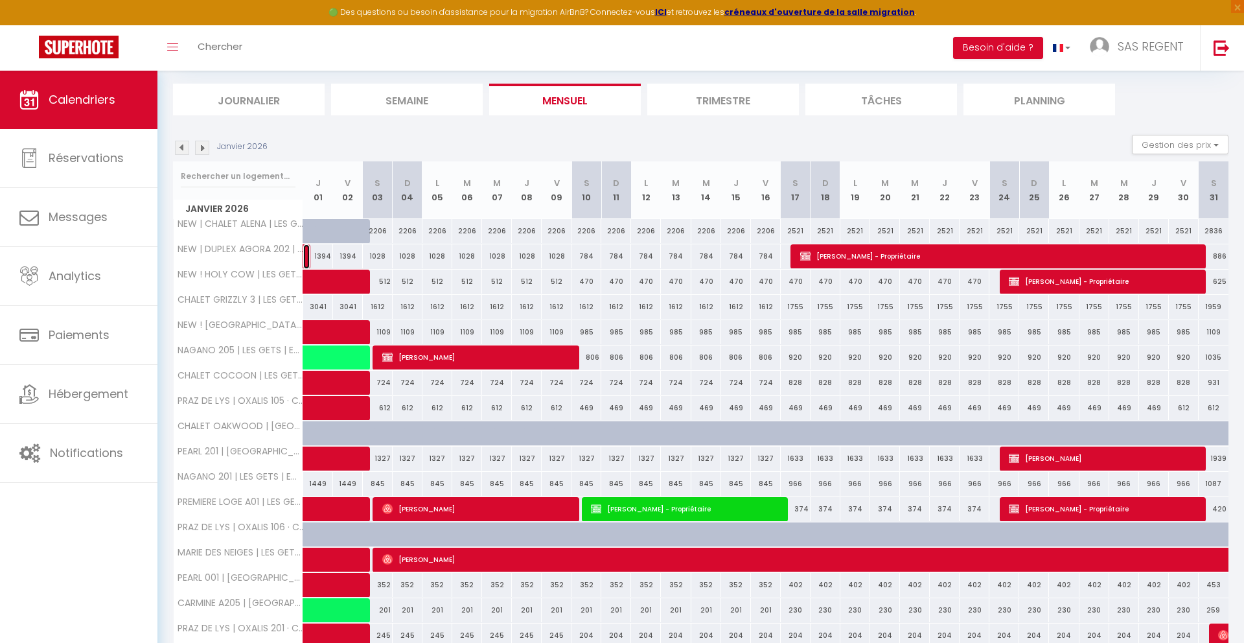
click at [307, 257] on link at bounding box center [306, 256] width 6 height 25
select select "OK"
select select "0"
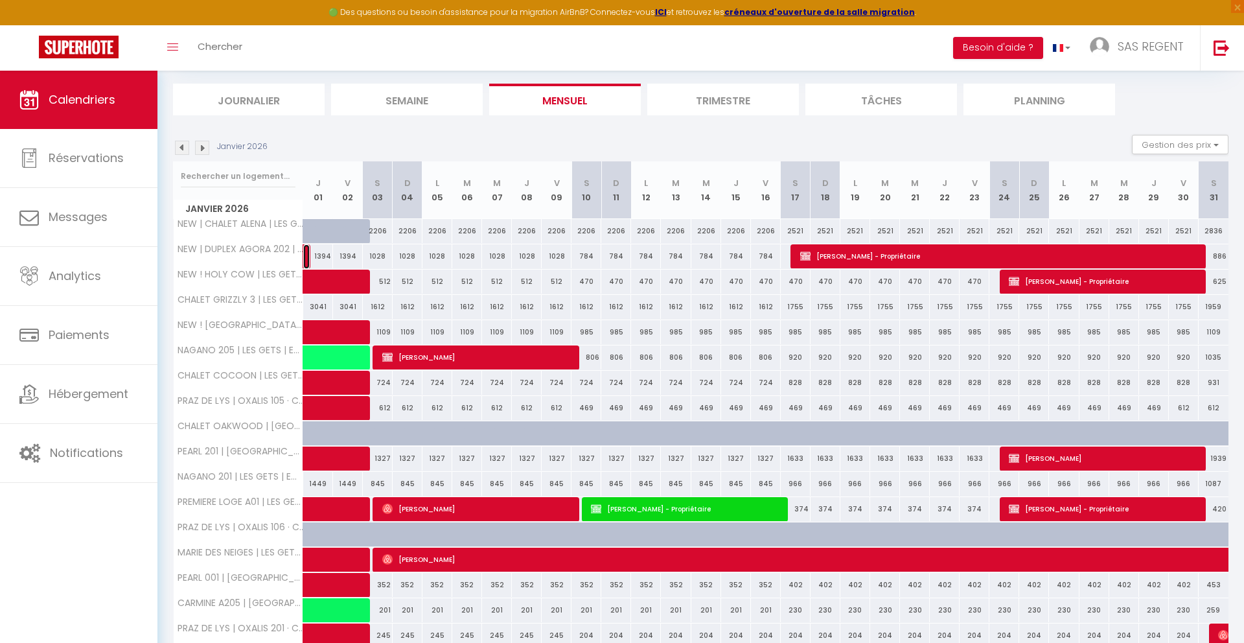
select select "1"
select select
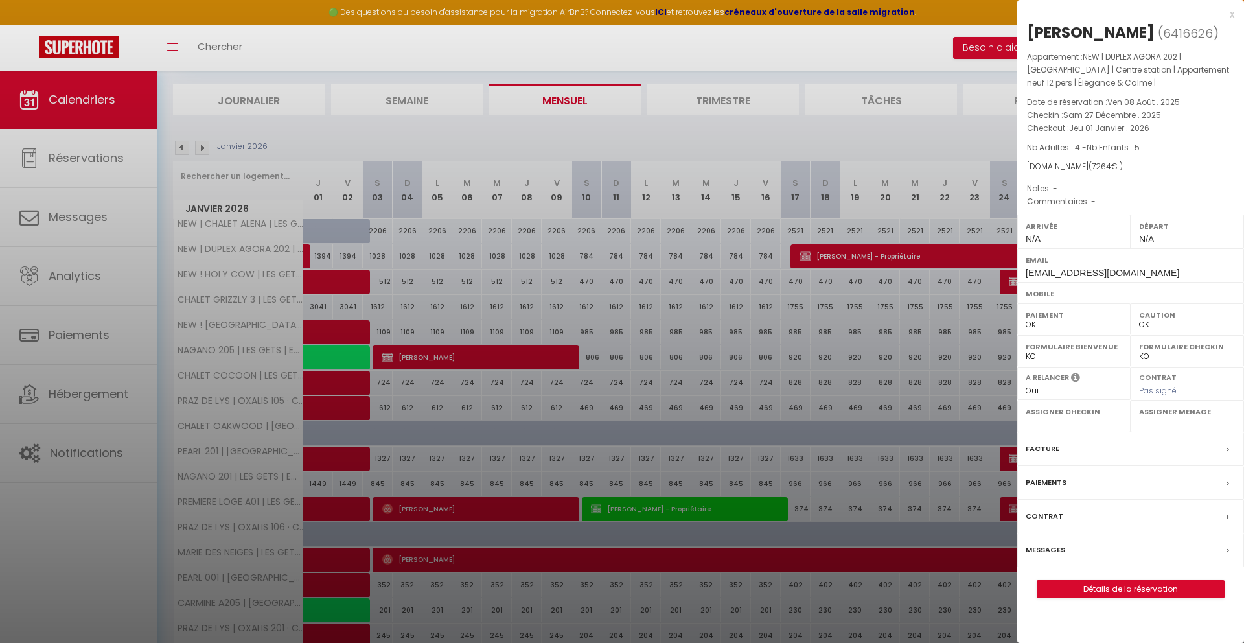
click at [1233, 14] on div "x" at bounding box center [1125, 14] width 217 height 16
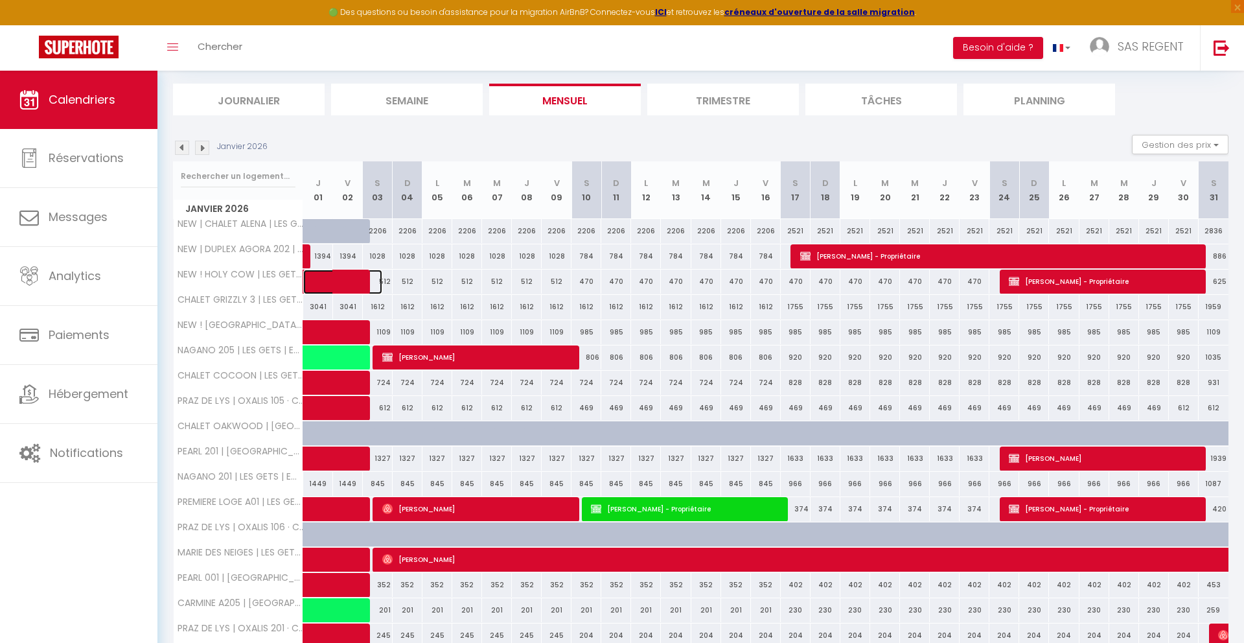
click at [342, 282] on span at bounding box center [353, 281] width 60 height 25
select select "KO"
select select "18850"
select select "37575"
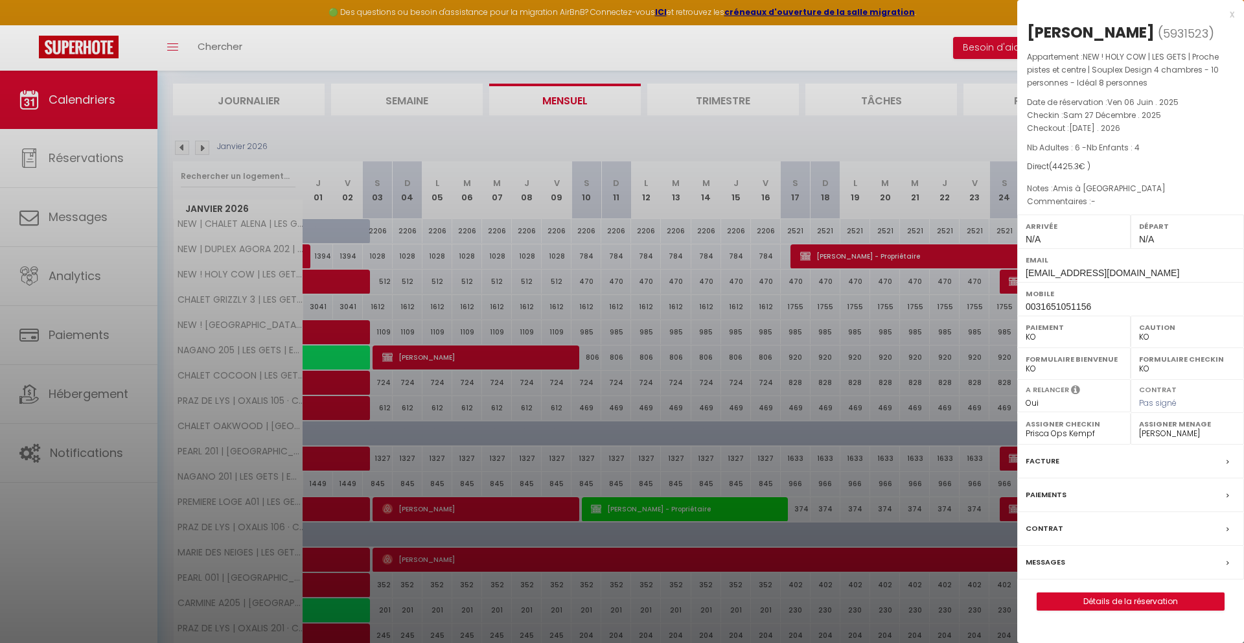
click at [1231, 12] on div "x" at bounding box center [1125, 14] width 217 height 16
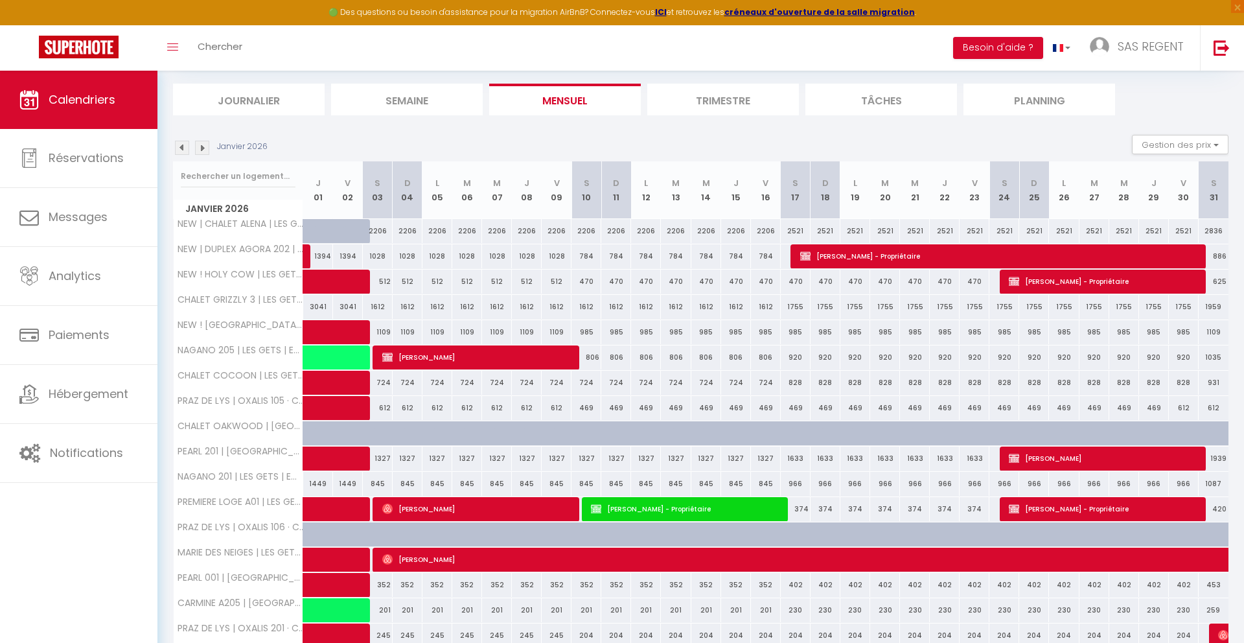
click at [184, 149] on img at bounding box center [182, 148] width 14 height 14
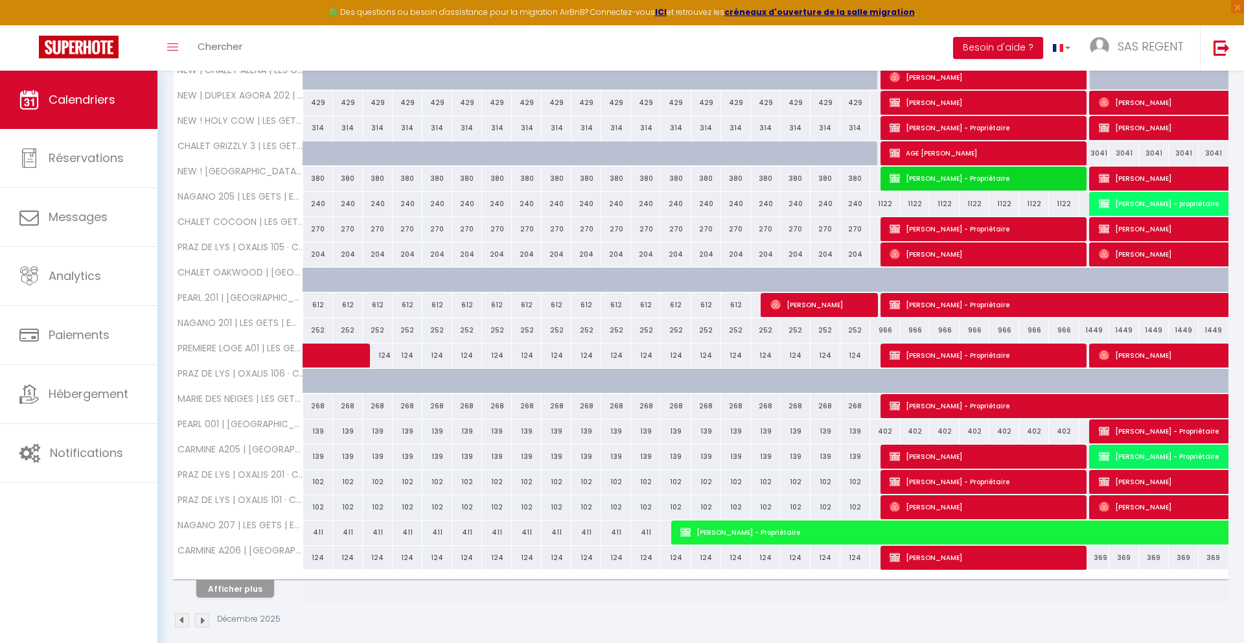
scroll to position [244, 0]
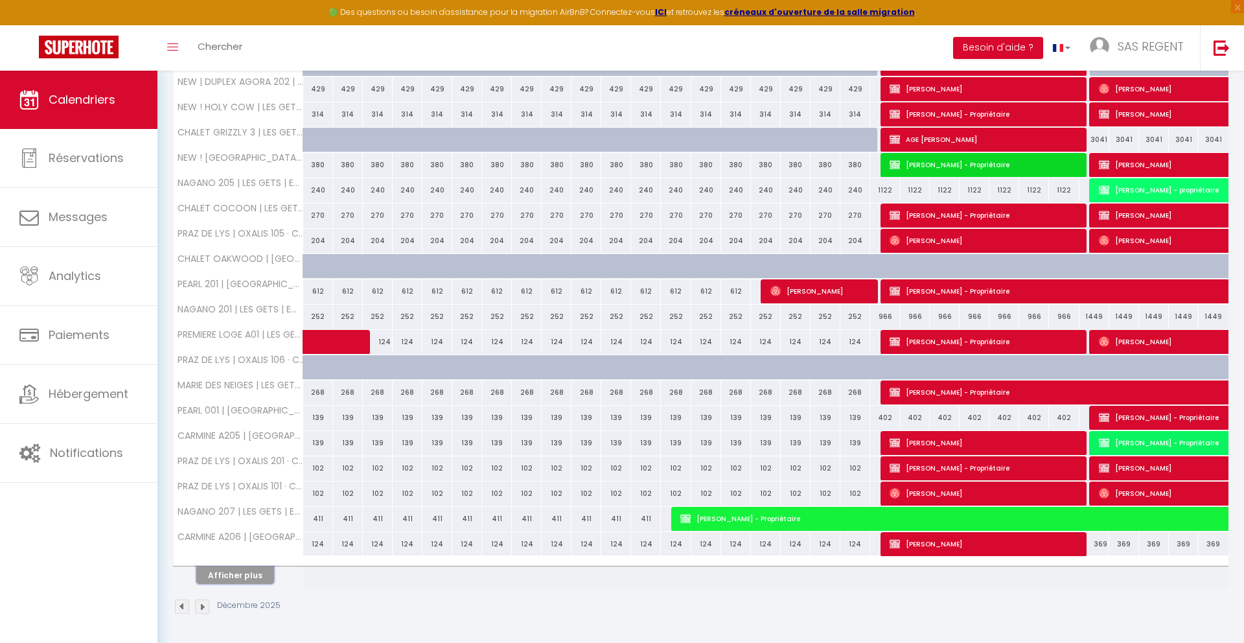
click at [252, 578] on button "Afficher plus" at bounding box center [235, 574] width 78 height 17
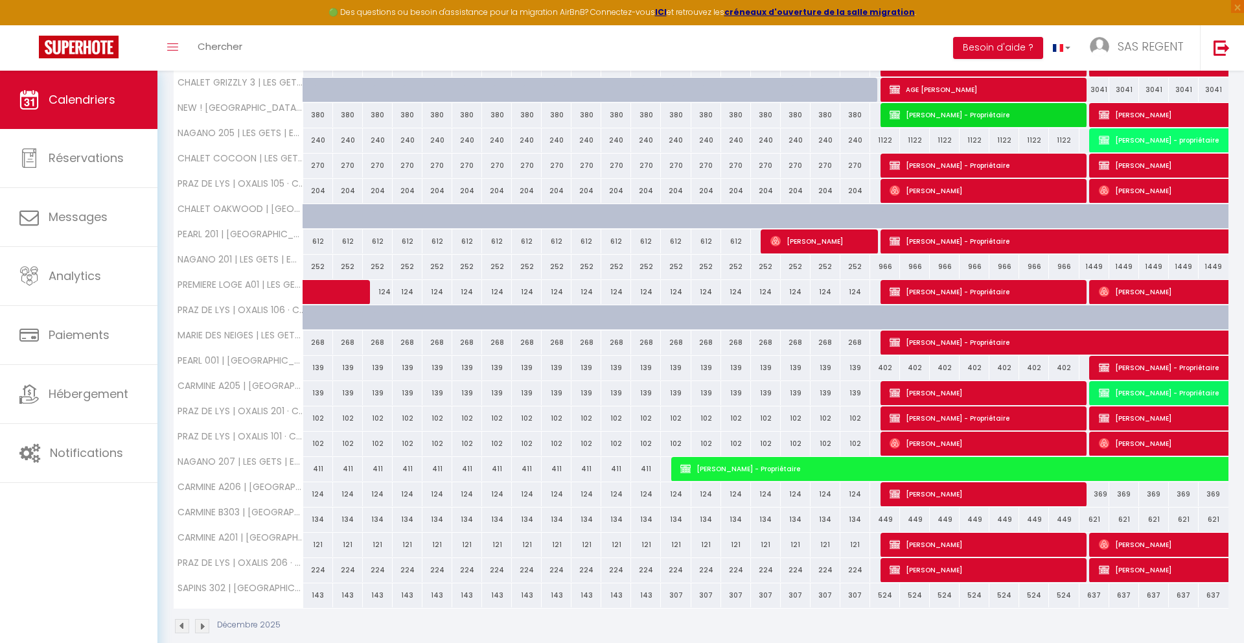
scroll to position [313, 0]
